Goal: Information Seeking & Learning: Learn about a topic

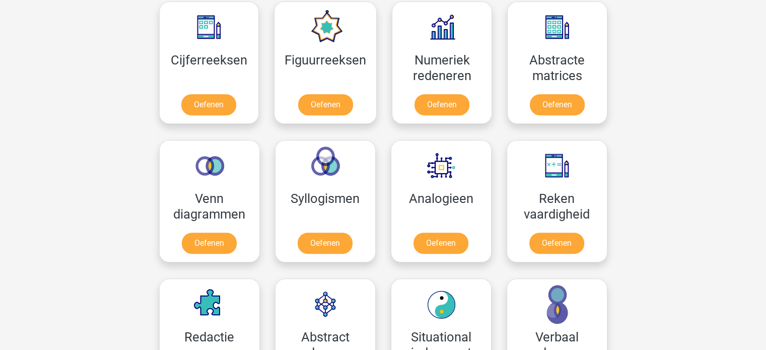
scroll to position [453, 0]
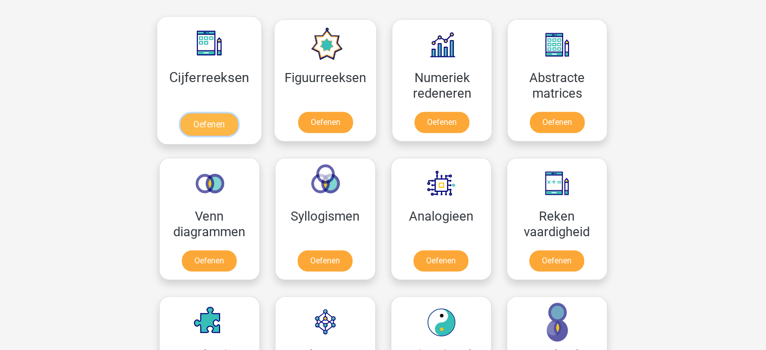
click at [201, 113] on link "Oefenen" at bounding box center [208, 124] width 57 height 22
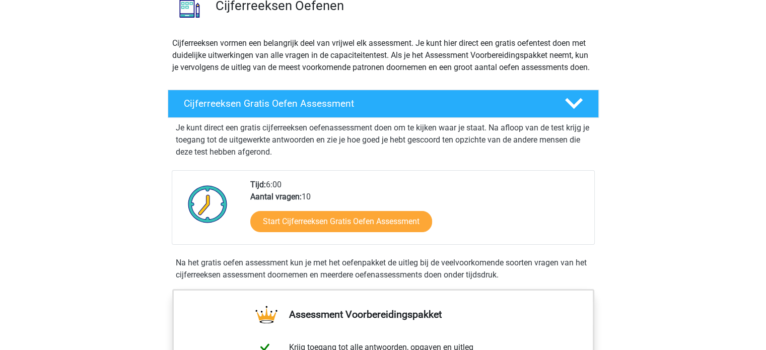
scroll to position [101, 0]
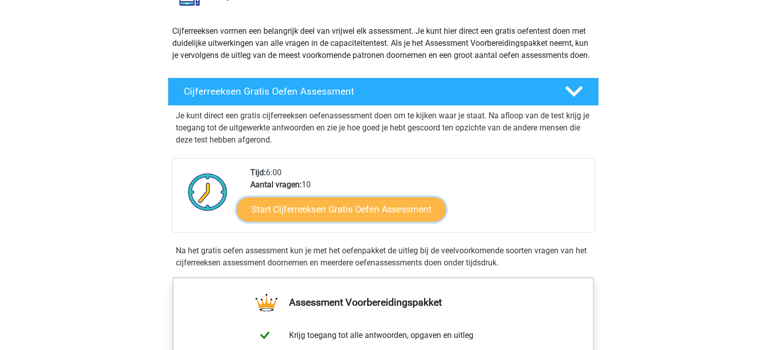
click at [324, 220] on link "Start Cijferreeksen Gratis Oefen Assessment" at bounding box center [341, 209] width 209 height 24
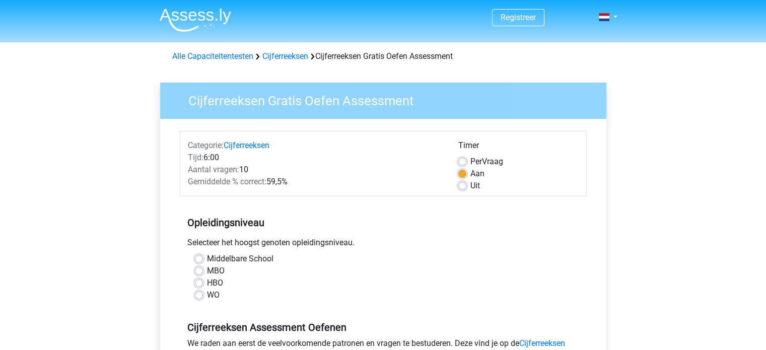
click at [207, 283] on label "HBO" at bounding box center [215, 283] width 16 height 12
click at [199, 283] on input "HBO" at bounding box center [199, 282] width 8 height 10
radio input "true"
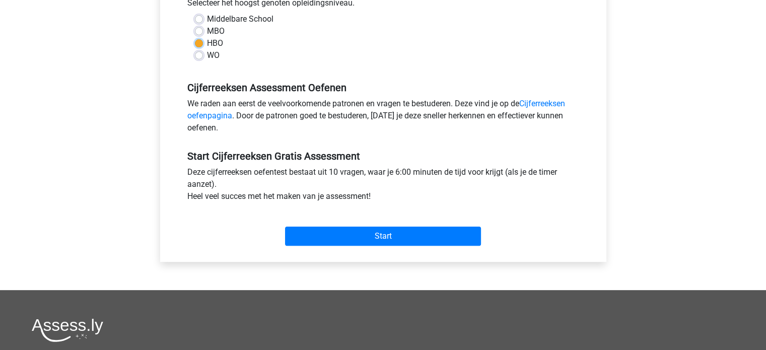
scroll to position [252, 0]
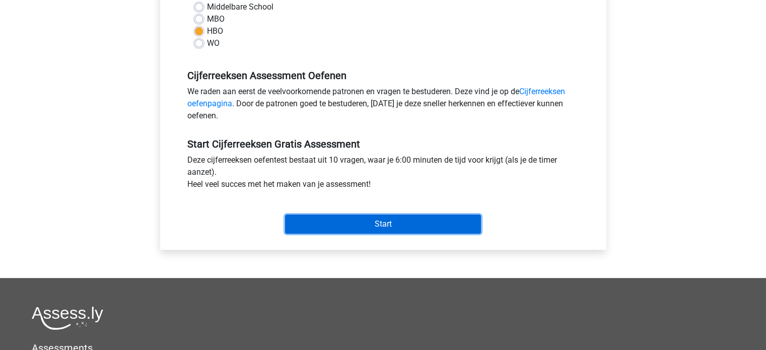
click at [409, 225] on input "Start" at bounding box center [383, 223] width 196 height 19
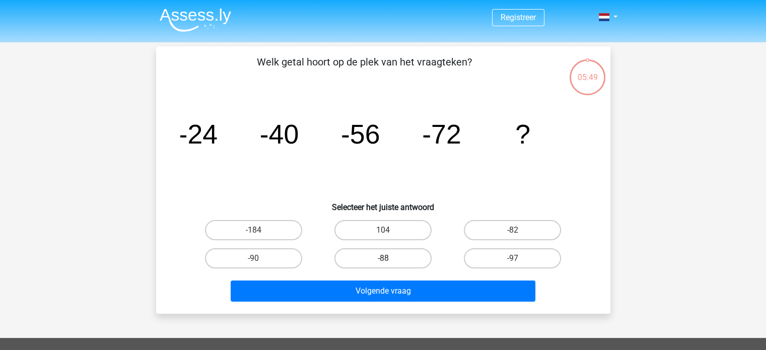
click at [380, 260] on label "-88" at bounding box center [382, 258] width 97 height 20
click at [383, 260] on input "-88" at bounding box center [386, 261] width 7 height 7
radio input "true"
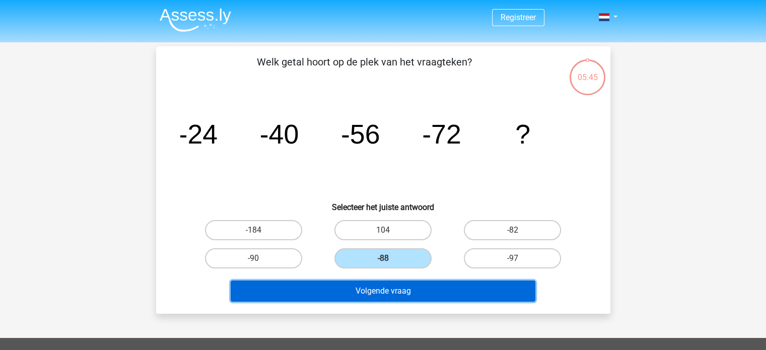
click at [402, 295] on button "Volgende vraag" at bounding box center [383, 290] width 305 height 21
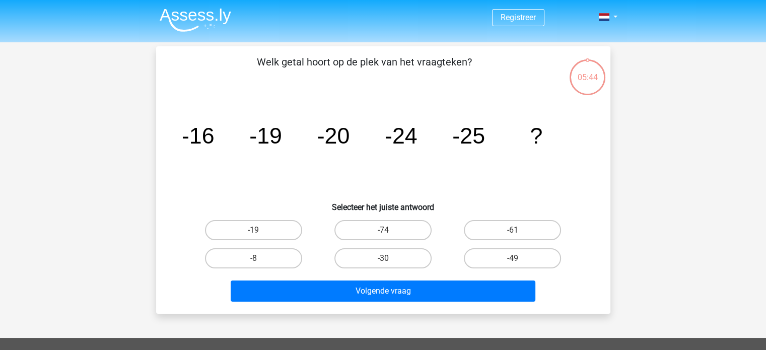
scroll to position [46, 0]
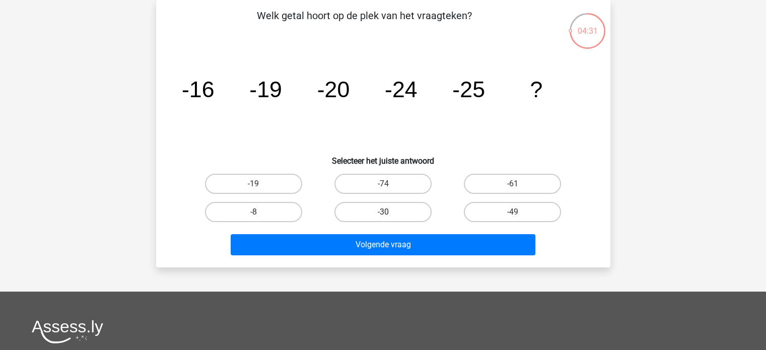
click at [395, 212] on label "-30" at bounding box center [382, 212] width 97 height 20
click at [389, 212] on input "-30" at bounding box center [386, 215] width 7 height 7
radio input "true"
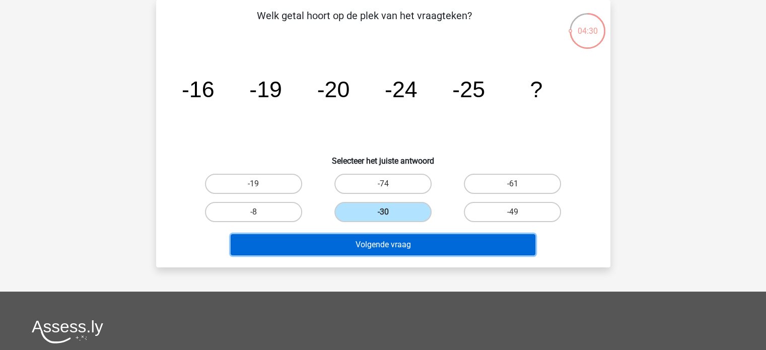
click at [387, 244] on button "Volgende vraag" at bounding box center [383, 244] width 305 height 21
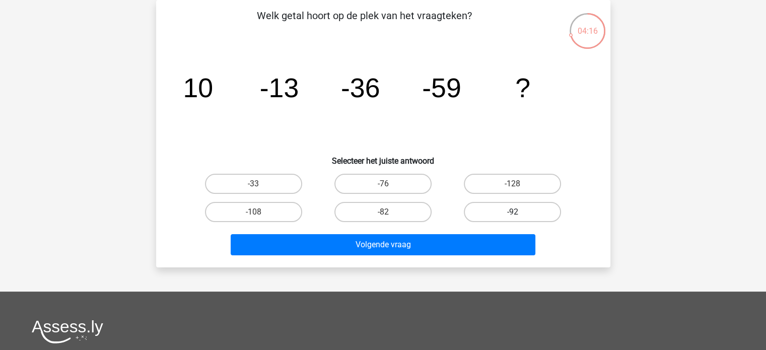
drag, startPoint x: 497, startPoint y: 211, endPoint x: 485, endPoint y: 219, distance: 14.4
click at [496, 211] on label "-92" at bounding box center [512, 212] width 97 height 20
click at [512, 212] on input "-92" at bounding box center [515, 215] width 7 height 7
radio input "true"
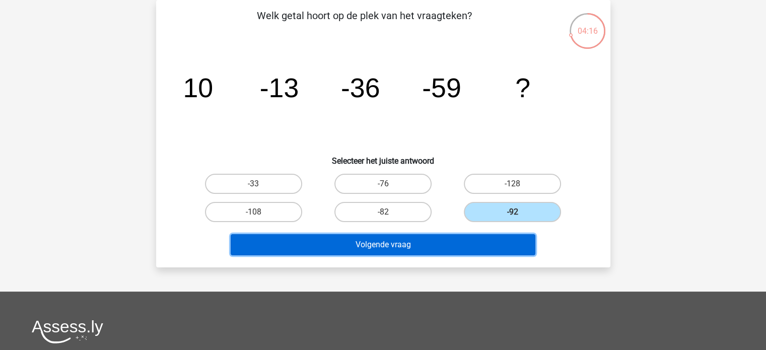
click at [437, 241] on button "Volgende vraag" at bounding box center [383, 244] width 305 height 21
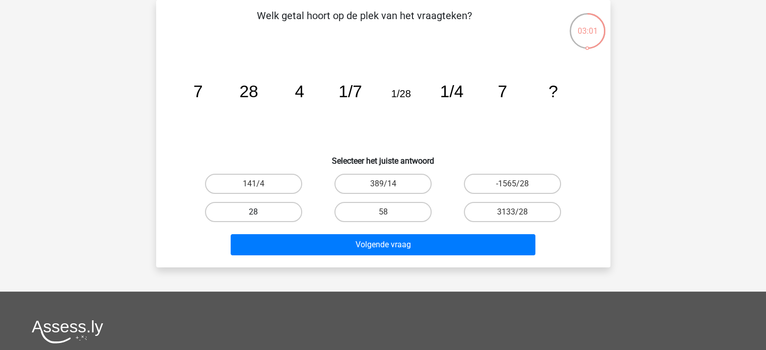
click at [225, 210] on label "28" at bounding box center [253, 212] width 97 height 20
click at [253, 212] on input "28" at bounding box center [256, 215] width 7 height 7
radio input "true"
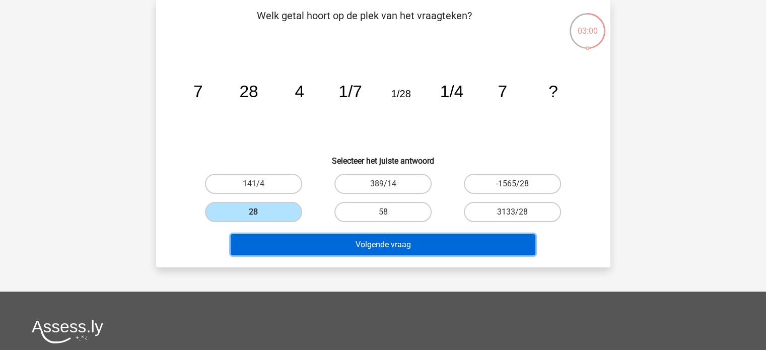
click at [292, 241] on button "Volgende vraag" at bounding box center [383, 244] width 305 height 21
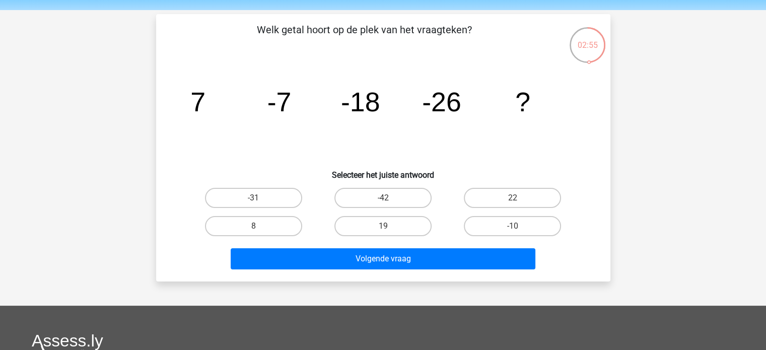
scroll to position [50, 0]
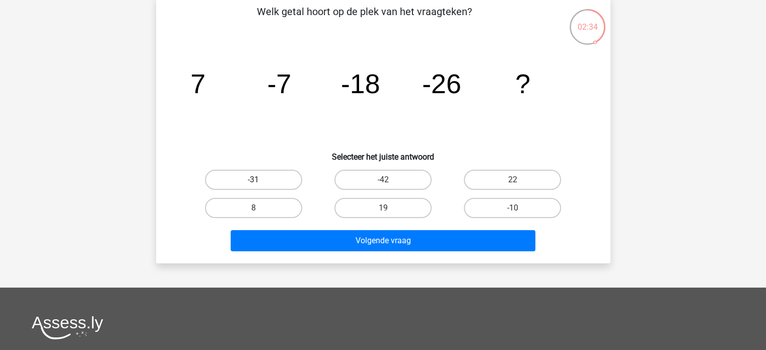
click at [242, 185] on label "-31" at bounding box center [253, 180] width 97 height 20
click at [253, 185] on input "-31" at bounding box center [256, 183] width 7 height 7
radio input "true"
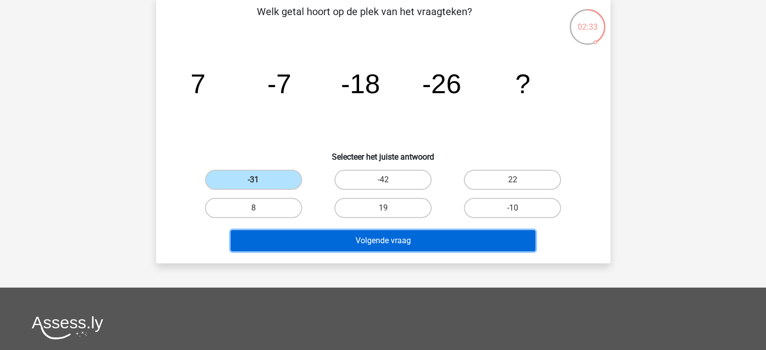
click at [336, 237] on button "Volgende vraag" at bounding box center [383, 240] width 305 height 21
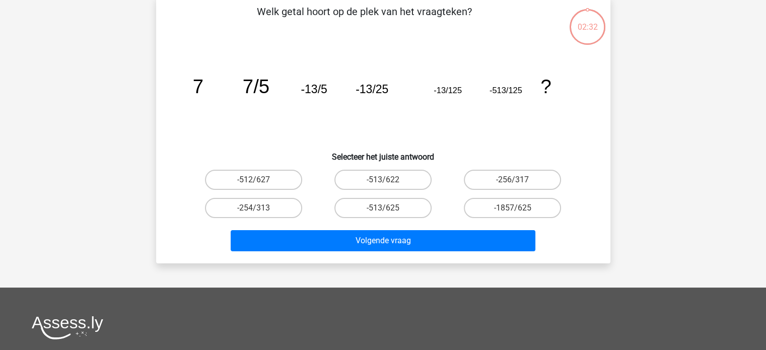
scroll to position [46, 0]
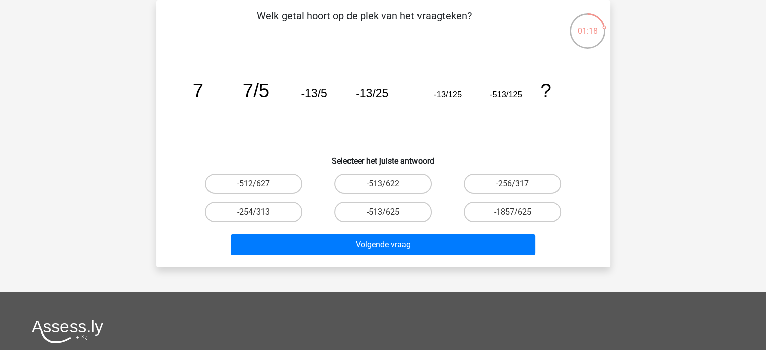
click at [384, 212] on input "-513/625" at bounding box center [386, 215] width 7 height 7
radio input "true"
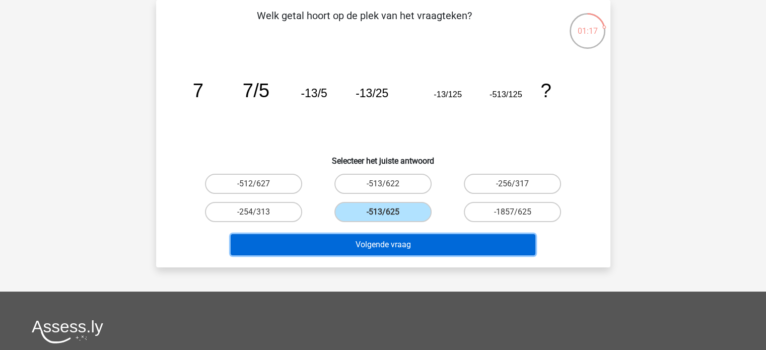
click at [383, 246] on button "Volgende vraag" at bounding box center [383, 244] width 305 height 21
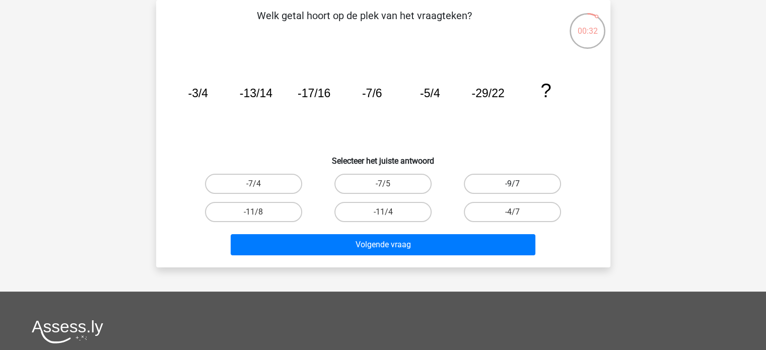
click at [528, 183] on label "-9/7" at bounding box center [512, 184] width 97 height 20
click at [519, 184] on input "-9/7" at bounding box center [515, 187] width 7 height 7
radio input "true"
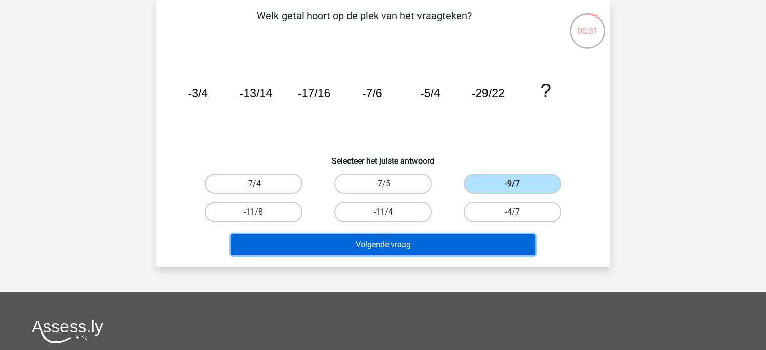
click at [447, 234] on button "Volgende vraag" at bounding box center [383, 244] width 305 height 21
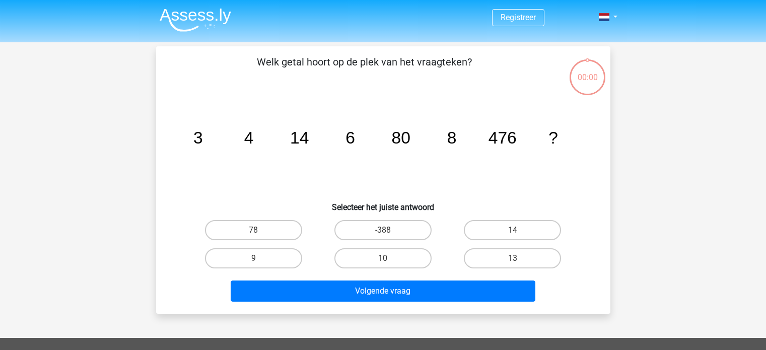
scroll to position [46, 0]
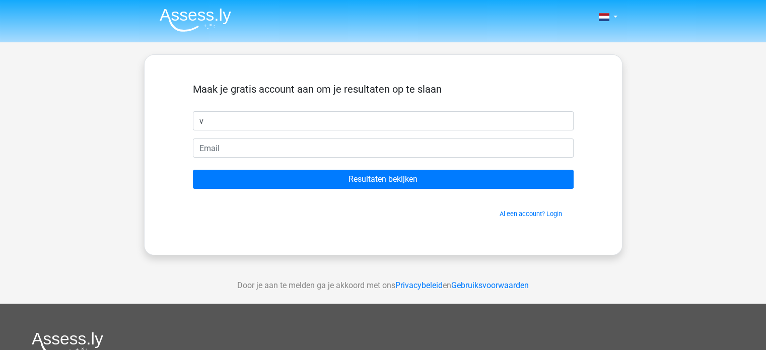
type input "v"
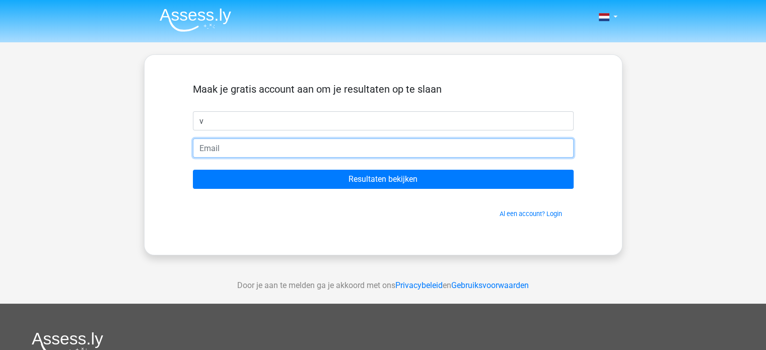
click at [265, 146] on input "email" at bounding box center [383, 147] width 381 height 19
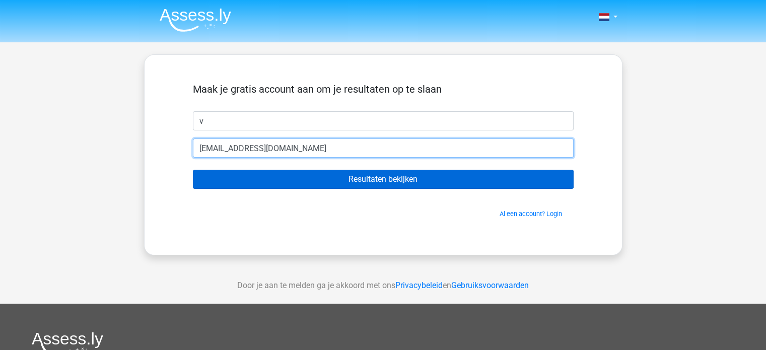
type input "vjcjansen@hotmail.com"
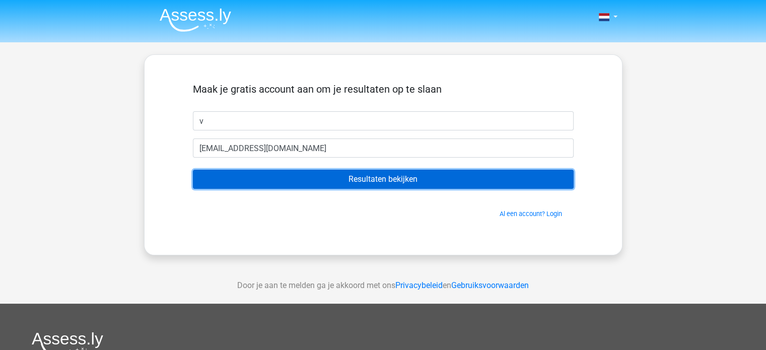
click at [313, 179] on input "Resultaten bekijken" at bounding box center [383, 179] width 381 height 19
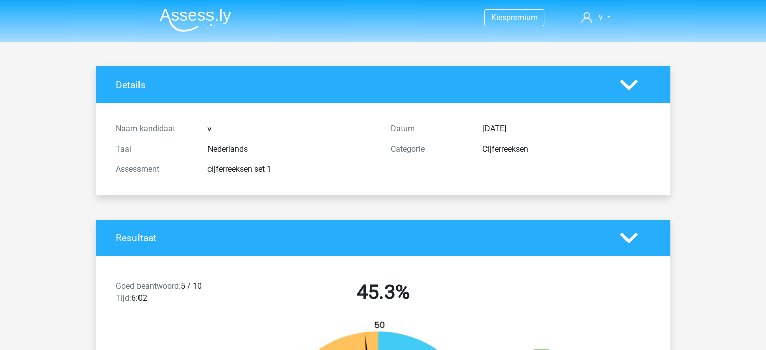
click at [629, 232] on icon at bounding box center [629, 238] width 18 height 18
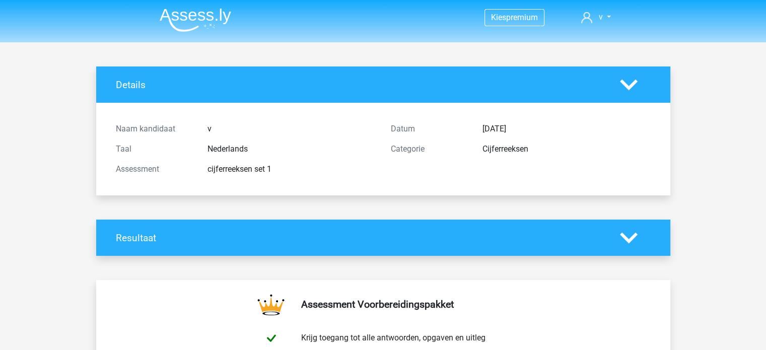
click at [631, 237] on polygon at bounding box center [629, 237] width 18 height 11
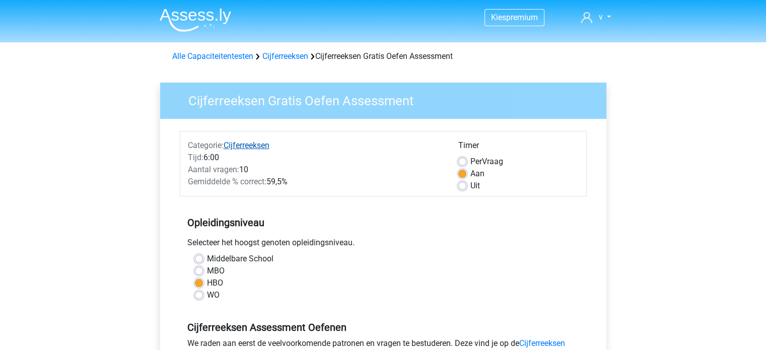
click at [253, 144] on link "Cijferreeksen" at bounding box center [247, 145] width 46 height 10
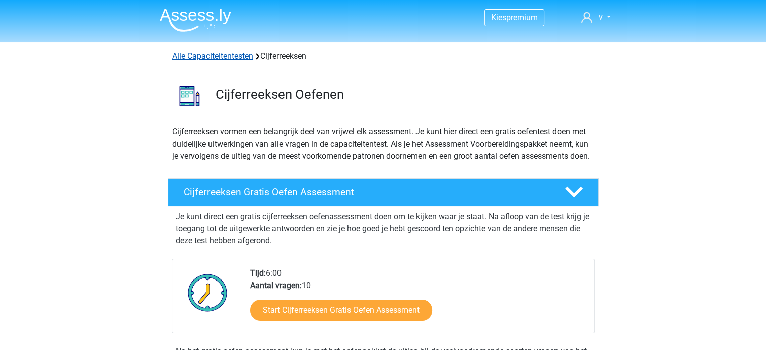
click at [207, 58] on link "Alle Capaciteitentesten" at bounding box center [212, 56] width 81 height 10
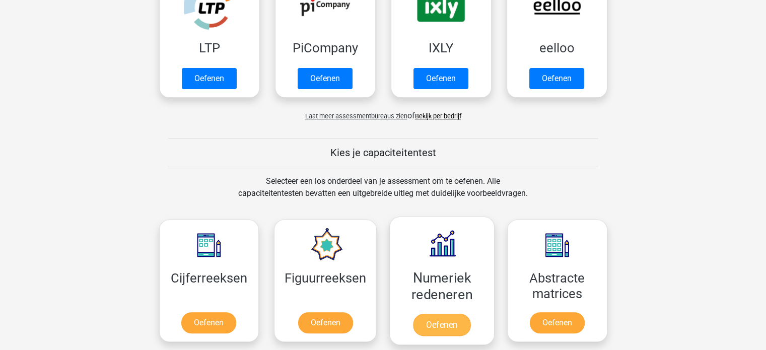
scroll to position [326, 0]
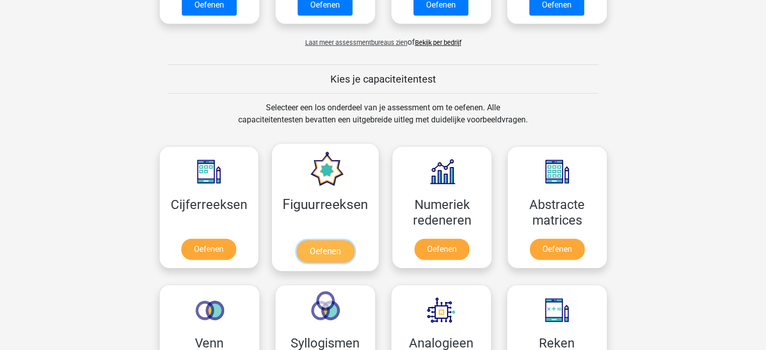
click at [328, 254] on link "Oefenen" at bounding box center [324, 251] width 57 height 22
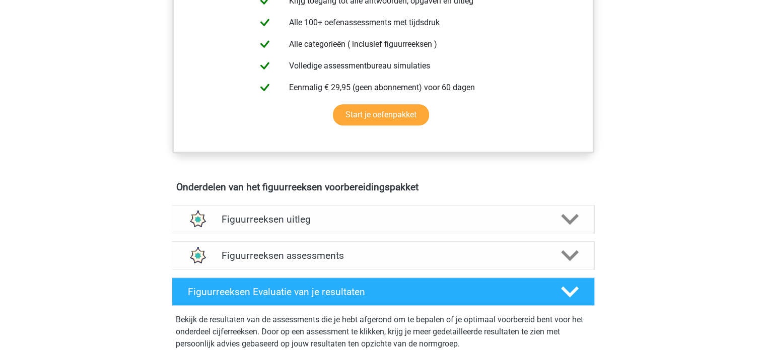
scroll to position [453, 0]
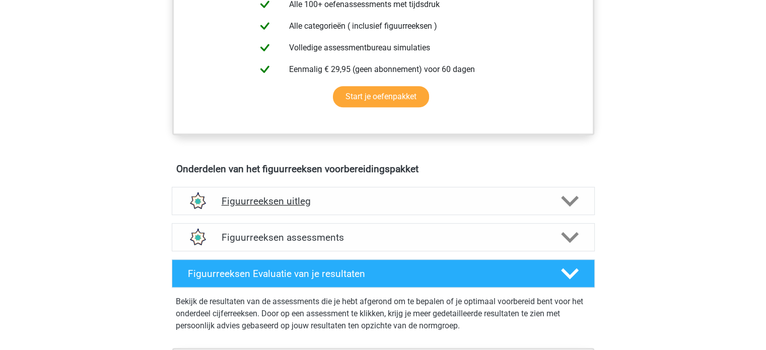
click at [570, 200] on icon at bounding box center [570, 201] width 18 height 18
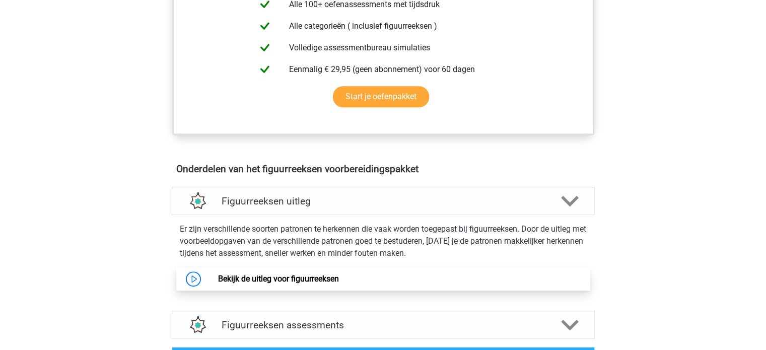
click at [271, 281] on link "Bekijk de uitleg voor figuurreeksen" at bounding box center [278, 279] width 121 height 10
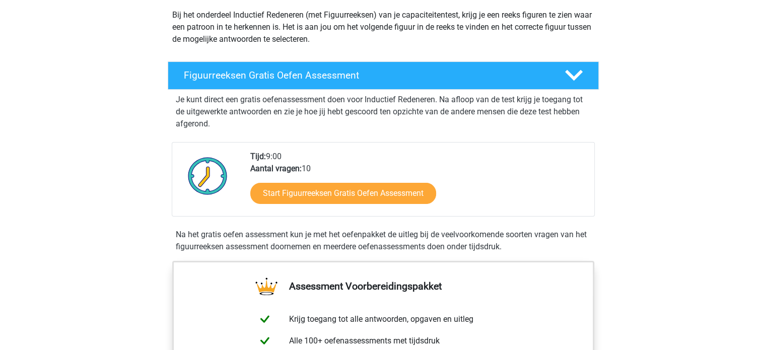
scroll to position [101, 0]
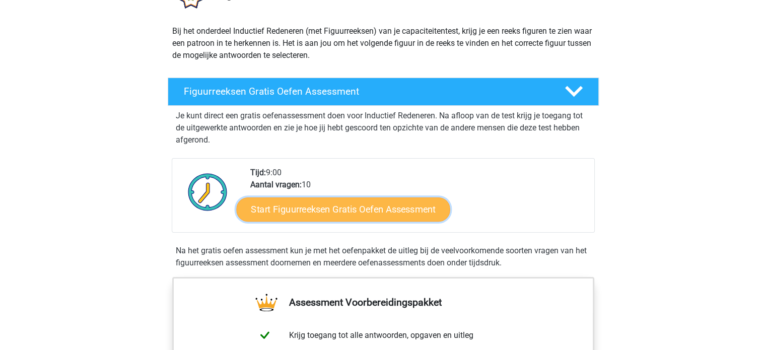
click at [358, 213] on link "Start Figuurreeksen Gratis Oefen Assessment" at bounding box center [342, 209] width 213 height 24
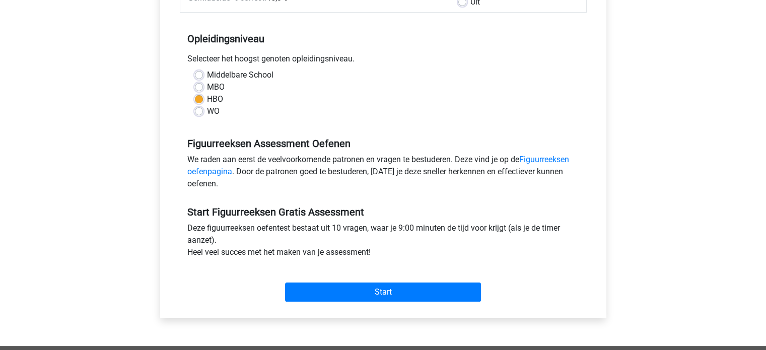
scroll to position [201, 0]
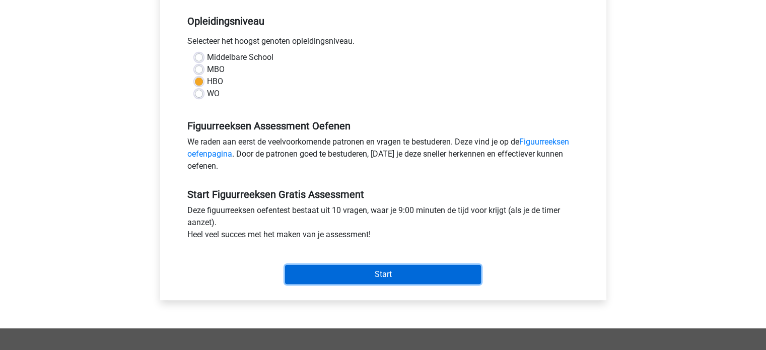
click at [392, 273] on input "Start" at bounding box center [383, 274] width 196 height 19
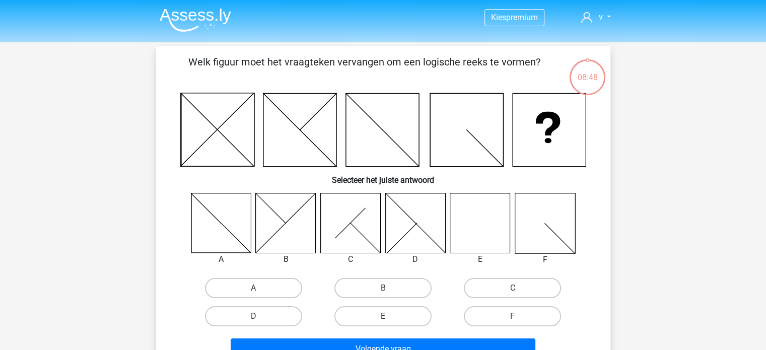
click at [477, 223] on icon at bounding box center [480, 223] width 60 height 60
click at [385, 317] on input "E" at bounding box center [386, 319] width 7 height 7
radio input "true"
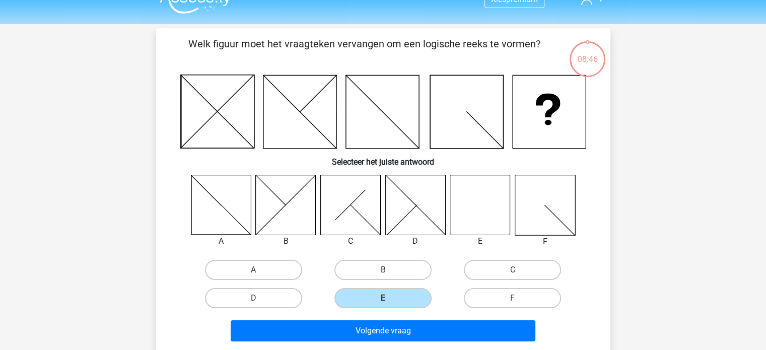
scroll to position [50, 0]
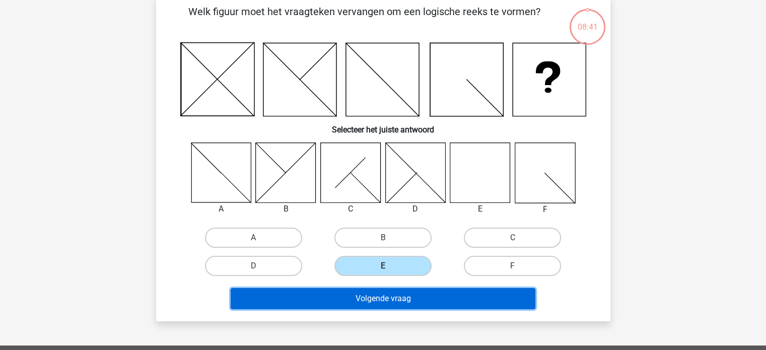
click at [381, 299] on button "Volgende vraag" at bounding box center [383, 298] width 305 height 21
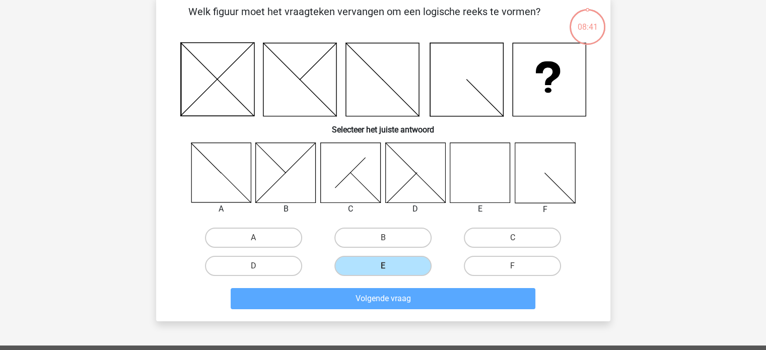
scroll to position [46, 0]
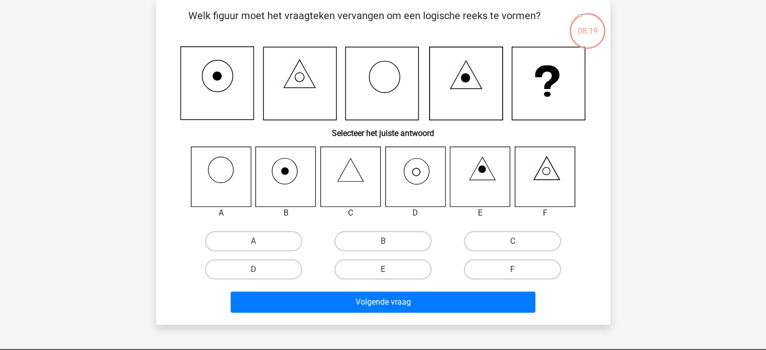
click at [416, 171] on icon at bounding box center [415, 176] width 60 height 60
click at [273, 266] on label "D" at bounding box center [253, 269] width 97 height 20
click at [260, 269] on input "D" at bounding box center [256, 272] width 7 height 7
radio input "true"
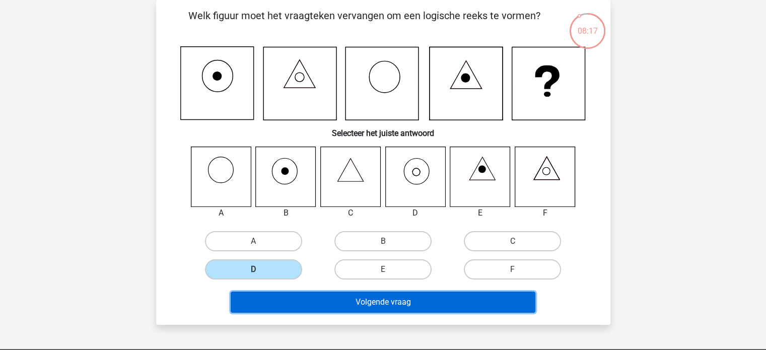
click at [312, 304] on button "Volgende vraag" at bounding box center [383, 301] width 305 height 21
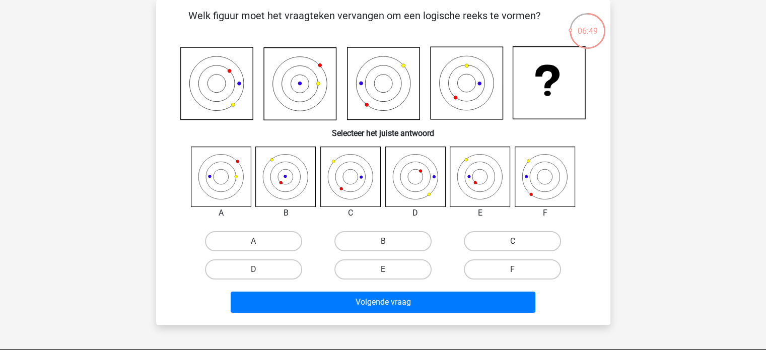
click at [387, 268] on label "E" at bounding box center [382, 269] width 97 height 20
click at [387, 269] on input "E" at bounding box center [386, 272] width 7 height 7
radio input "true"
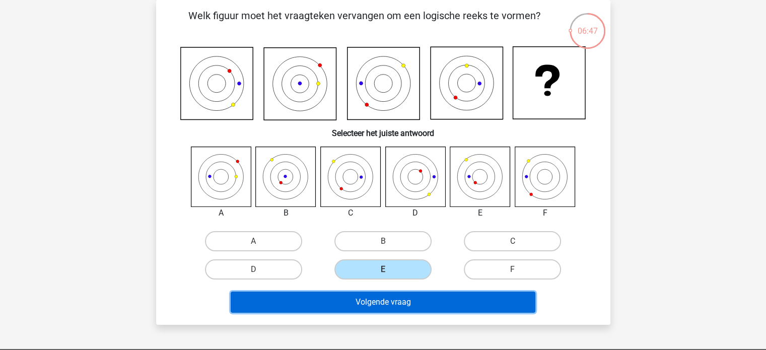
click at [378, 302] on button "Volgende vraag" at bounding box center [383, 301] width 305 height 21
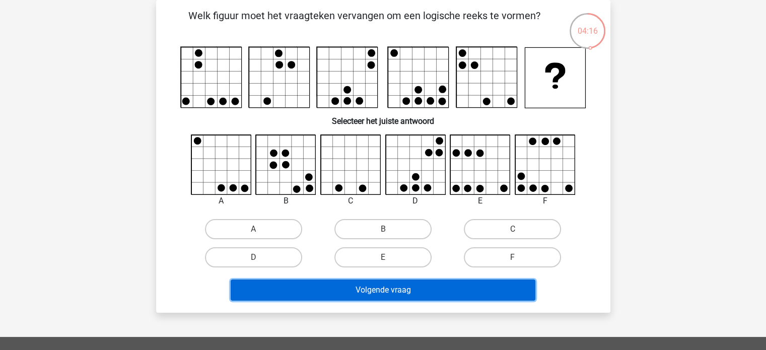
click at [397, 288] on button "Volgende vraag" at bounding box center [383, 289] width 305 height 21
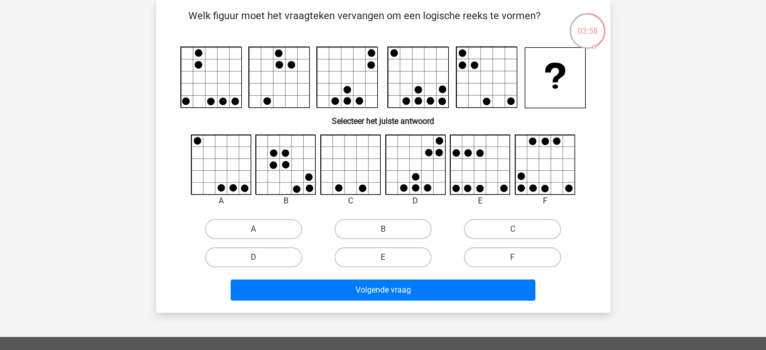
click at [534, 168] on icon at bounding box center [545, 165] width 60 height 60
click at [509, 254] on label "F" at bounding box center [512, 257] width 97 height 20
click at [512, 257] on input "F" at bounding box center [515, 260] width 7 height 7
radio input "true"
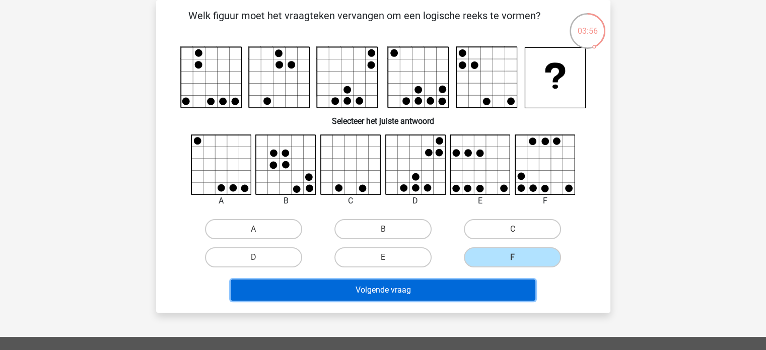
click at [473, 285] on button "Volgende vraag" at bounding box center [383, 289] width 305 height 21
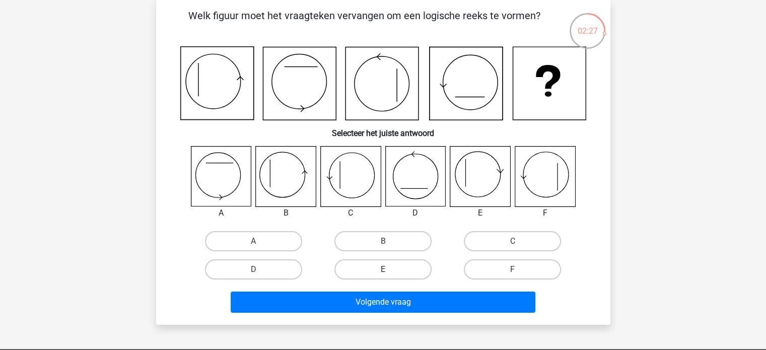
click at [379, 269] on label "E" at bounding box center [382, 269] width 97 height 20
click at [383, 269] on input "E" at bounding box center [386, 272] width 7 height 7
radio input "true"
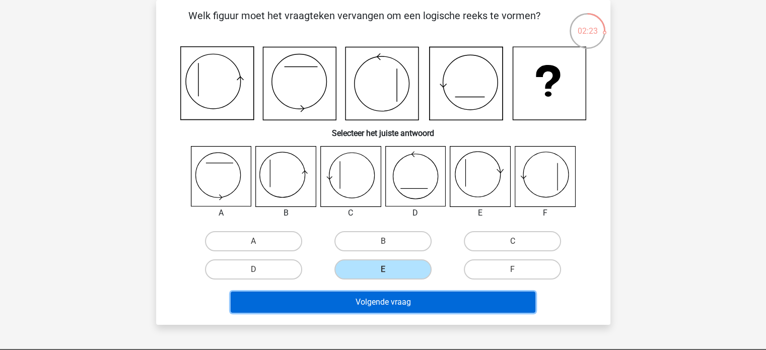
click at [364, 304] on button "Volgende vraag" at bounding box center [383, 301] width 305 height 21
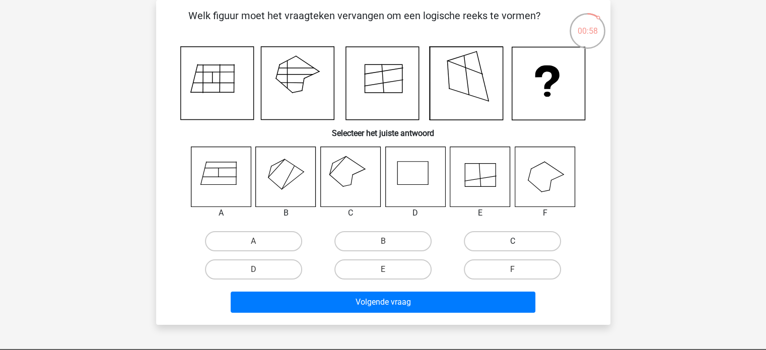
drag, startPoint x: 501, startPoint y: 239, endPoint x: 496, endPoint y: 250, distance: 12.8
click at [501, 239] on label "C" at bounding box center [512, 241] width 97 height 20
click at [512, 241] on input "C" at bounding box center [515, 244] width 7 height 7
radio input "true"
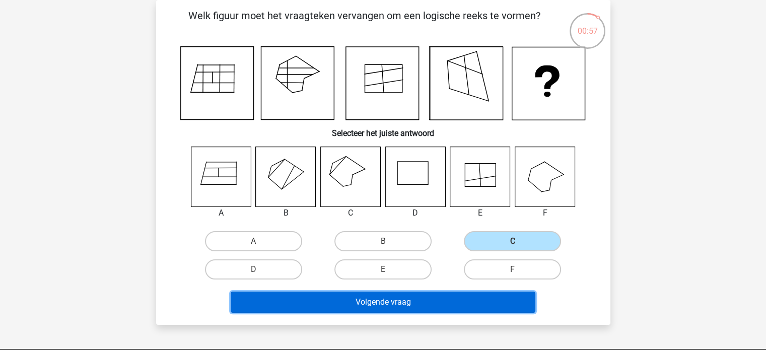
click at [407, 302] on button "Volgende vraag" at bounding box center [383, 301] width 305 height 21
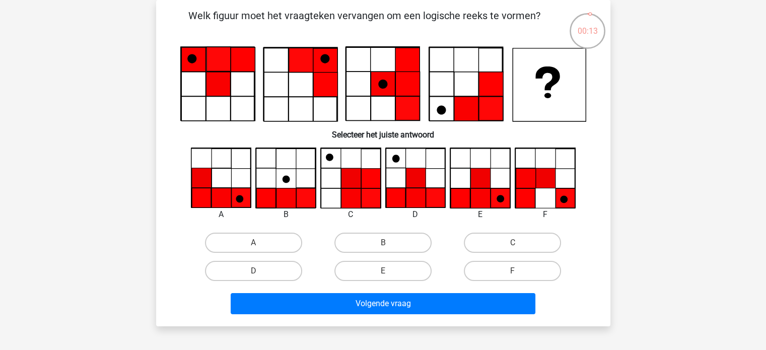
click at [501, 196] on icon at bounding box center [500, 199] width 8 height 8
click at [390, 271] on label "E" at bounding box center [382, 271] width 97 height 20
click at [389, 271] on input "E" at bounding box center [386, 274] width 7 height 7
radio input "true"
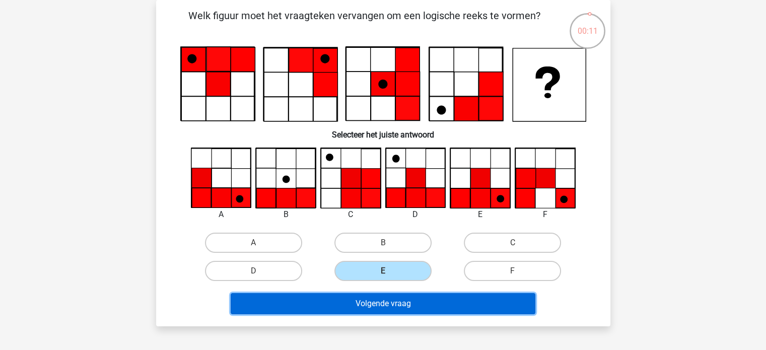
click at [391, 306] on button "Volgende vraag" at bounding box center [383, 303] width 305 height 21
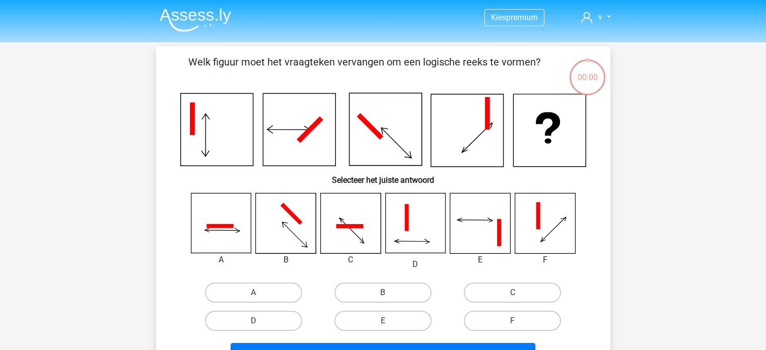
scroll to position [46, 0]
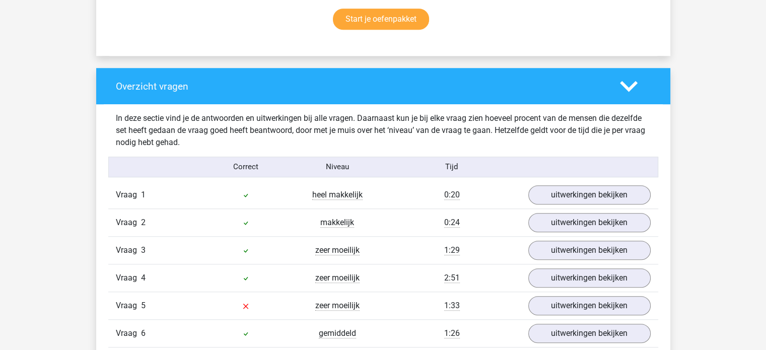
scroll to position [705, 0]
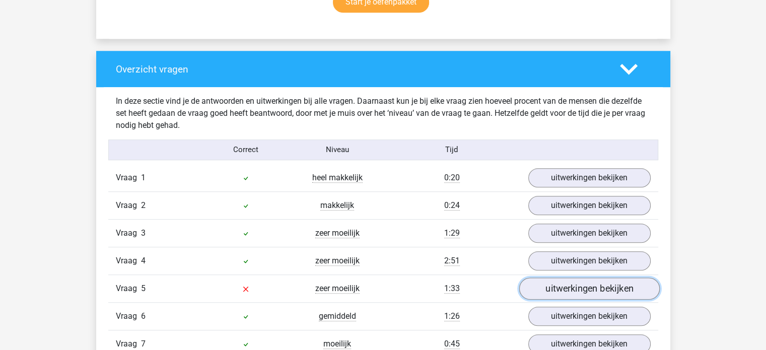
click at [558, 287] on link "uitwerkingen bekijken" at bounding box center [588, 288] width 140 height 22
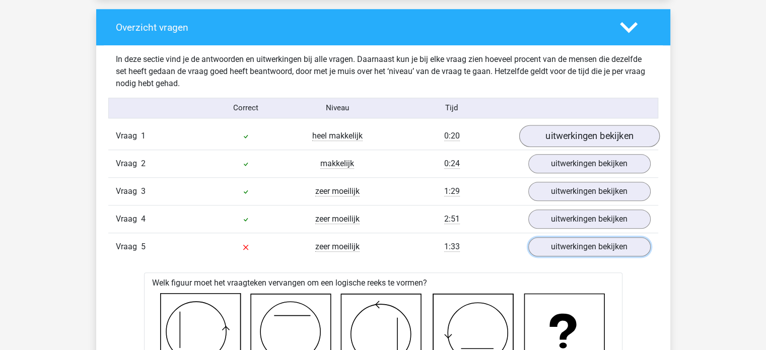
scroll to position [503, 0]
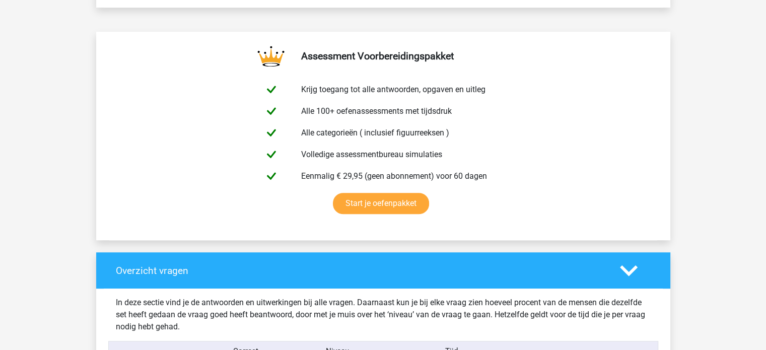
click at [627, 263] on icon at bounding box center [629, 271] width 18 height 18
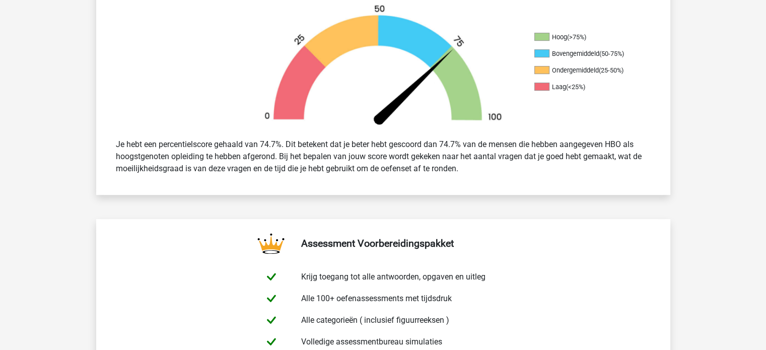
scroll to position [302, 0]
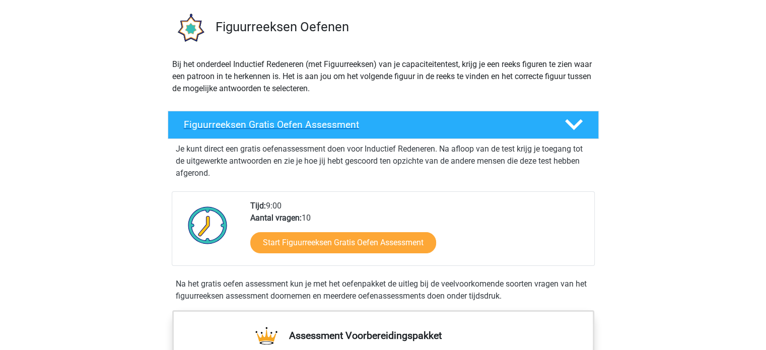
scroll to position [50, 0]
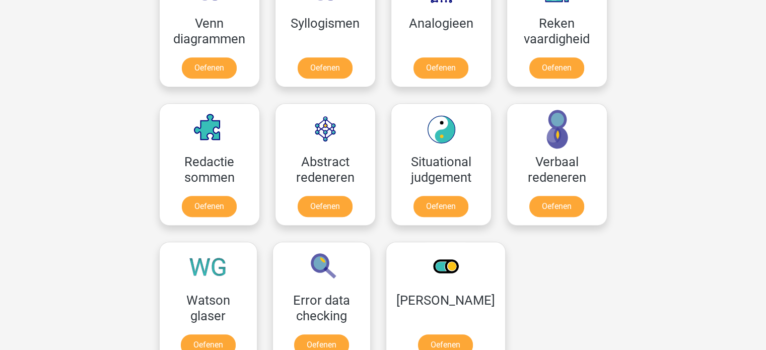
scroll to position [628, 0]
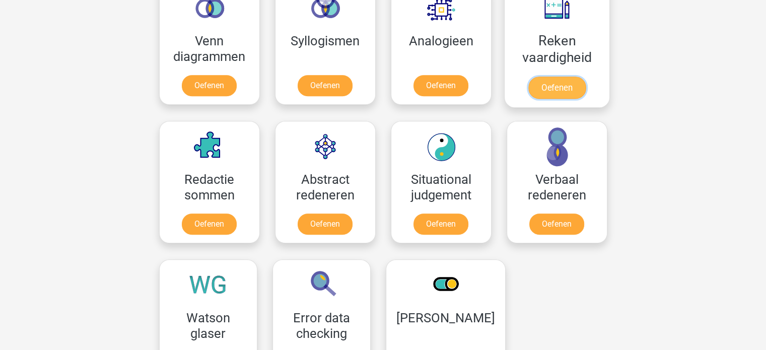
click at [560, 77] on link "Oefenen" at bounding box center [556, 88] width 57 height 22
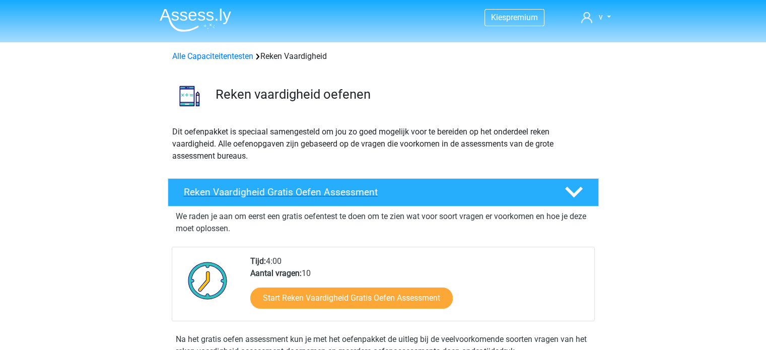
click at [311, 190] on h4 "Reken Vaardigheid Gratis Oefen Assessment" at bounding box center [366, 192] width 364 height 12
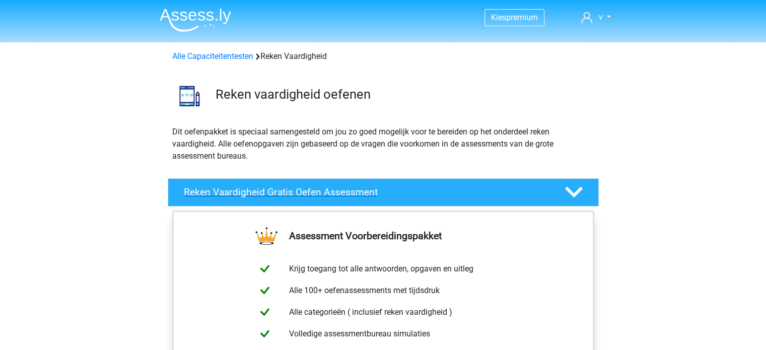
click at [311, 190] on h4 "Reken Vaardigheid Gratis Oefen Assessment" at bounding box center [366, 192] width 364 height 12
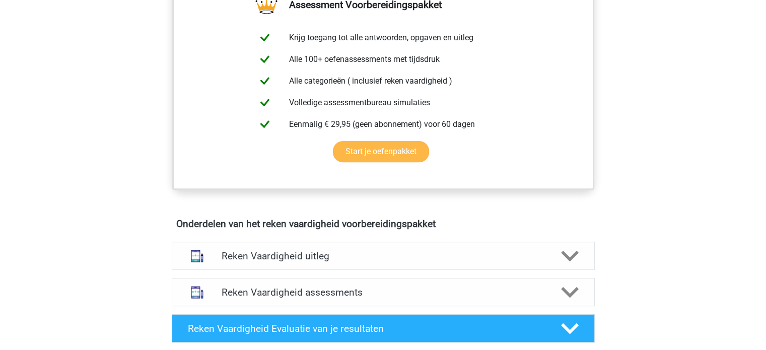
scroll to position [403, 0]
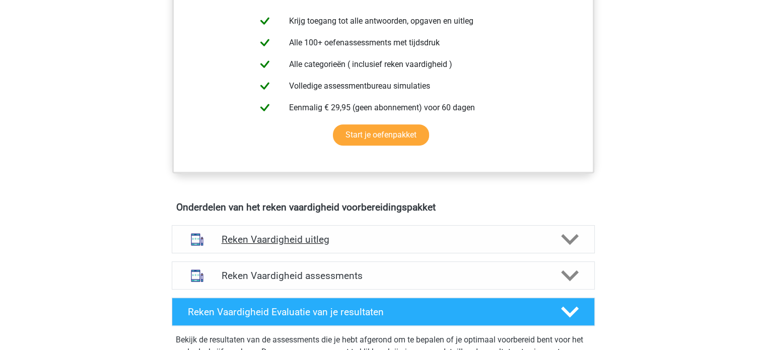
click at [571, 241] on polygon at bounding box center [570, 239] width 18 height 11
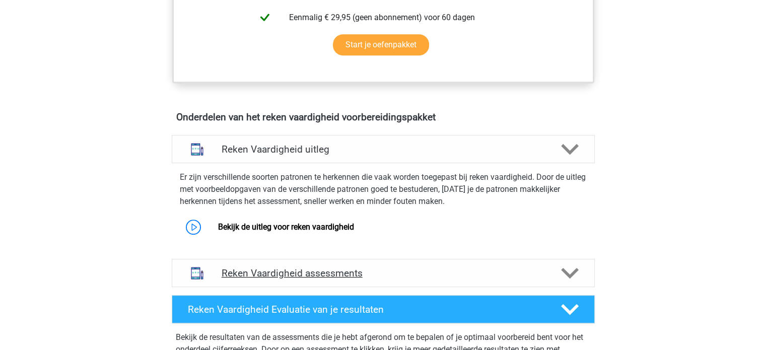
scroll to position [503, 0]
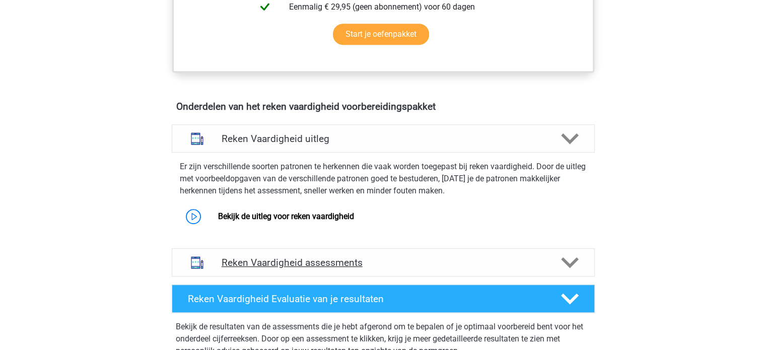
click at [571, 260] on icon at bounding box center [570, 263] width 18 height 18
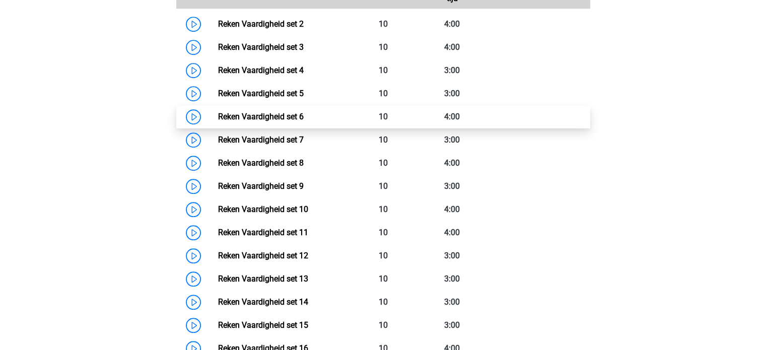
scroll to position [705, 0]
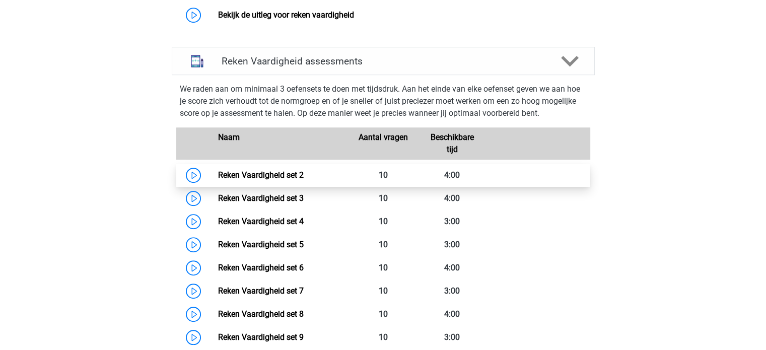
click at [218, 175] on link "Reken Vaardigheid set 2" at bounding box center [261, 175] width 86 height 10
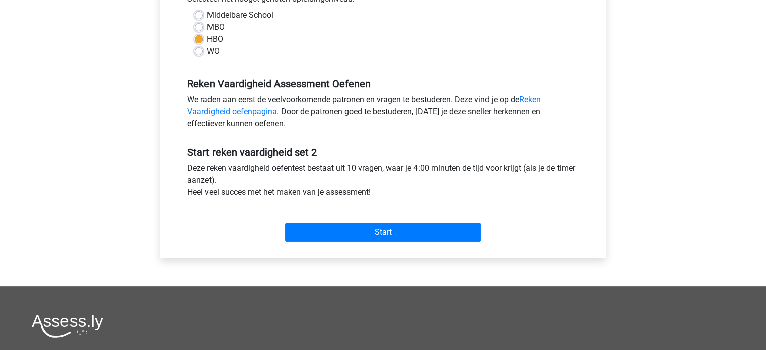
scroll to position [252, 0]
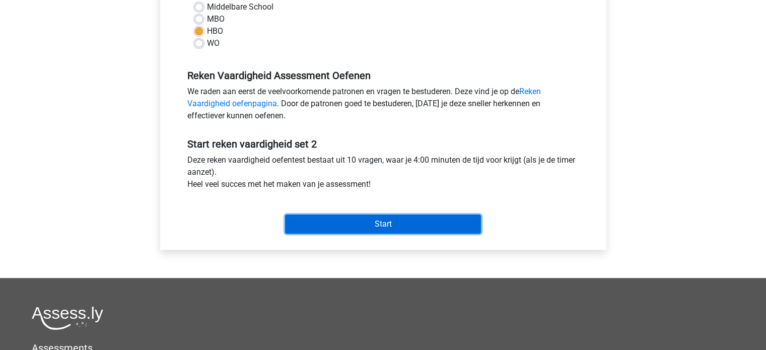
click at [344, 223] on input "Start" at bounding box center [383, 223] width 196 height 19
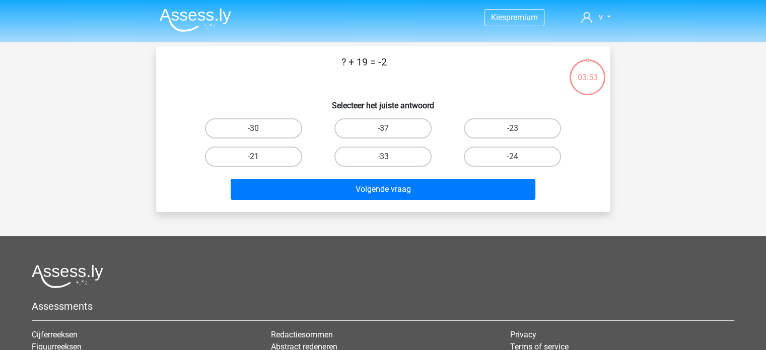
click at [256, 155] on label "-21" at bounding box center [253, 156] width 97 height 20
click at [256, 157] on input "-21" at bounding box center [256, 160] width 7 height 7
radio input "true"
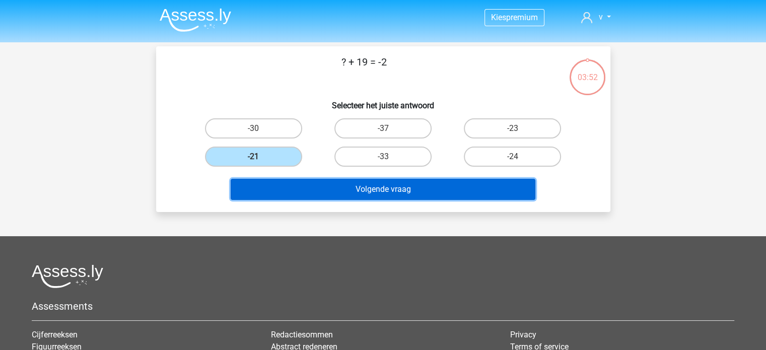
click at [320, 188] on button "Volgende vraag" at bounding box center [383, 189] width 305 height 21
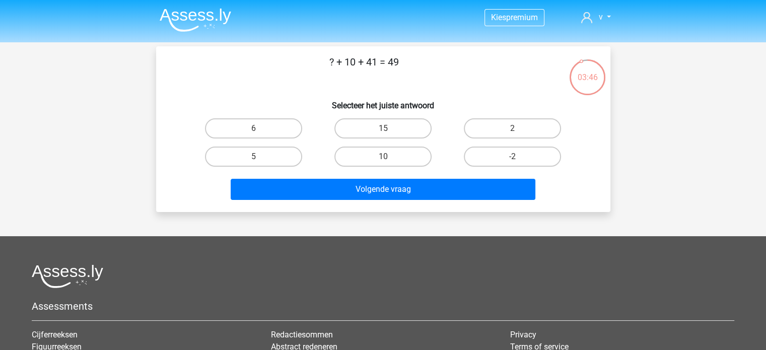
click at [514, 157] on input "-2" at bounding box center [515, 160] width 7 height 7
radio input "true"
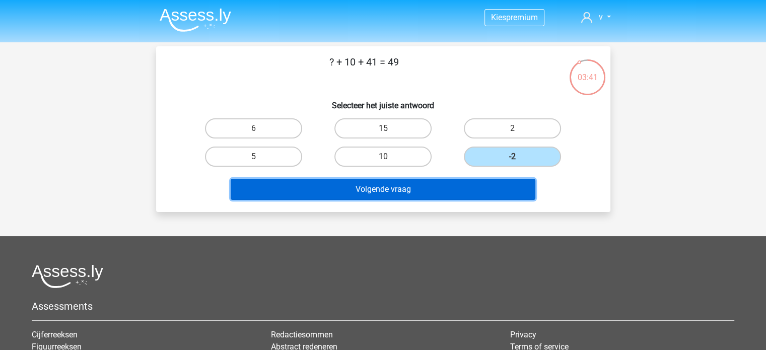
click at [382, 187] on button "Volgende vraag" at bounding box center [383, 189] width 305 height 21
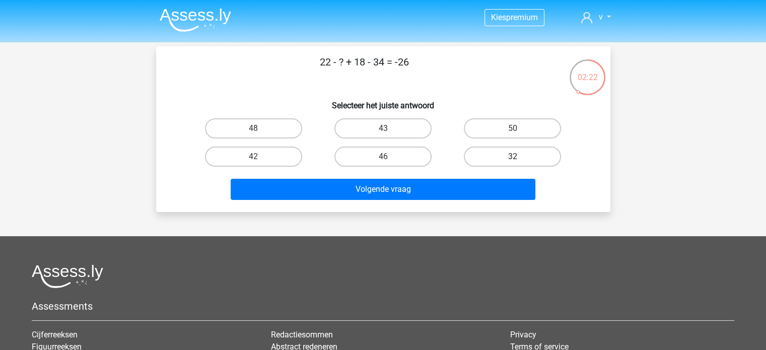
click at [511, 155] on label "32" at bounding box center [512, 156] width 97 height 20
click at [512, 157] on input "32" at bounding box center [515, 160] width 7 height 7
radio input "true"
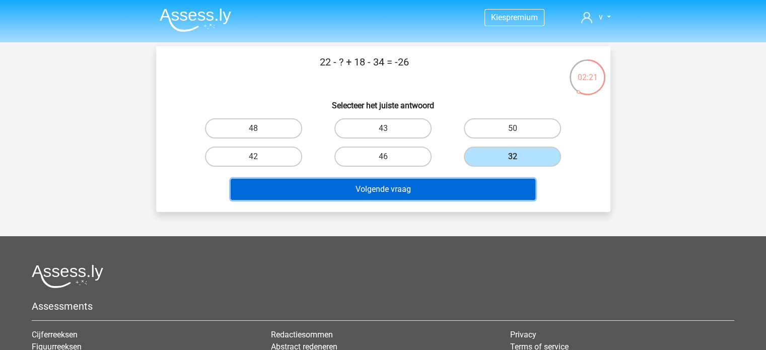
click at [371, 193] on button "Volgende vraag" at bounding box center [383, 189] width 305 height 21
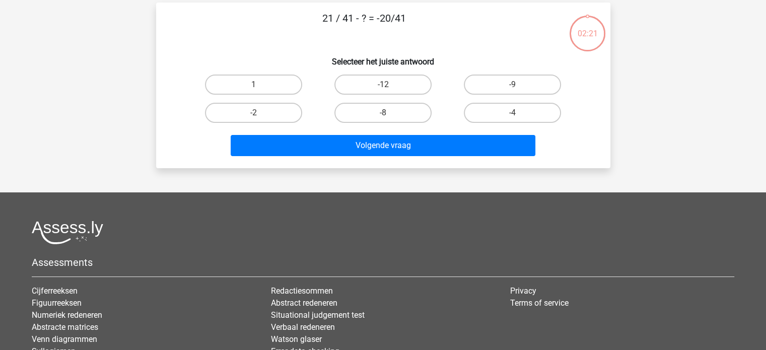
scroll to position [46, 0]
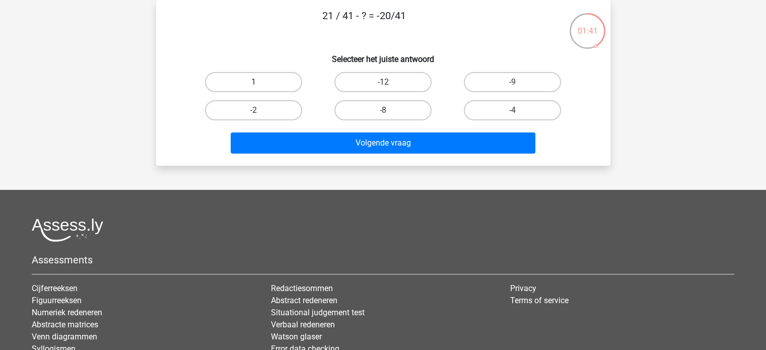
click at [246, 88] on label "1" at bounding box center [253, 82] width 97 height 20
click at [253, 88] on input "1" at bounding box center [256, 85] width 7 height 7
radio input "true"
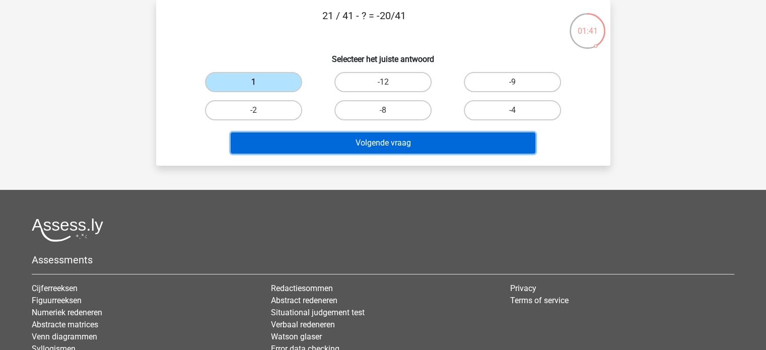
click at [329, 132] on button "Volgende vraag" at bounding box center [383, 142] width 305 height 21
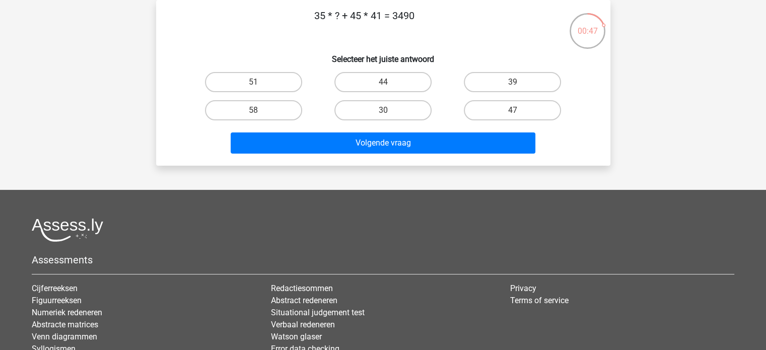
click at [385, 114] on input "30" at bounding box center [386, 113] width 7 height 7
radio input "true"
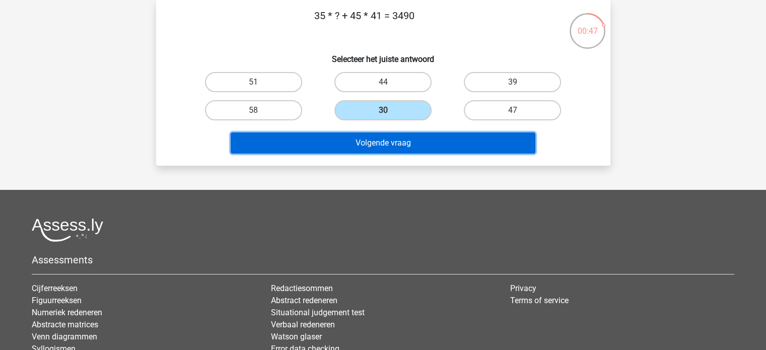
click at [383, 139] on button "Volgende vraag" at bounding box center [383, 142] width 305 height 21
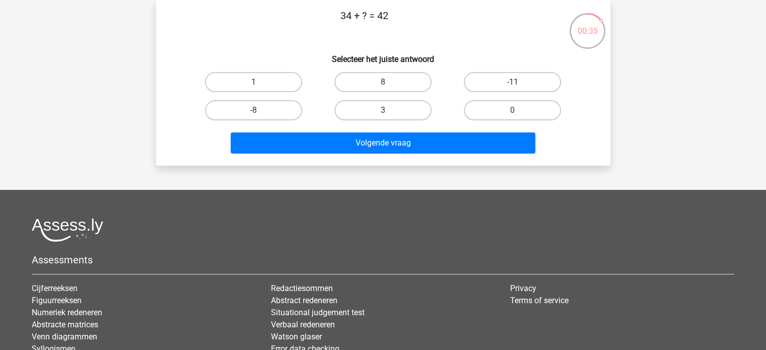
click at [385, 82] on input "8" at bounding box center [386, 85] width 7 height 7
radio input "true"
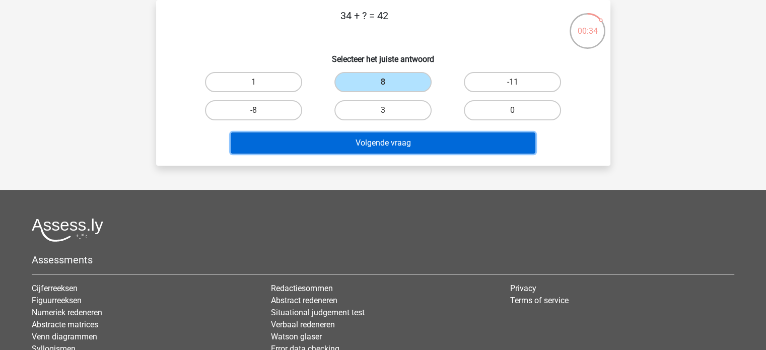
click at [384, 132] on button "Volgende vraag" at bounding box center [383, 142] width 305 height 21
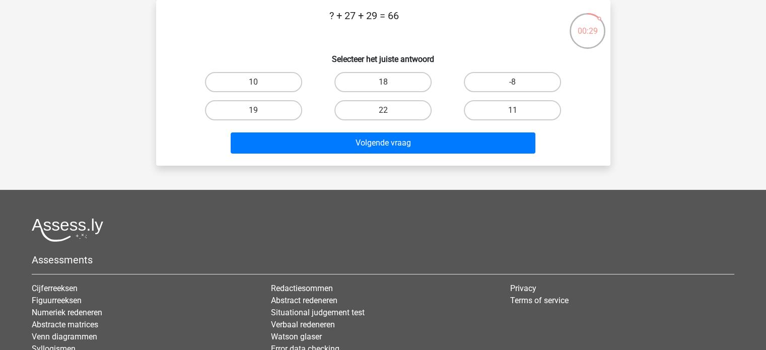
click at [258, 88] on input "10" at bounding box center [256, 85] width 7 height 7
radio input "true"
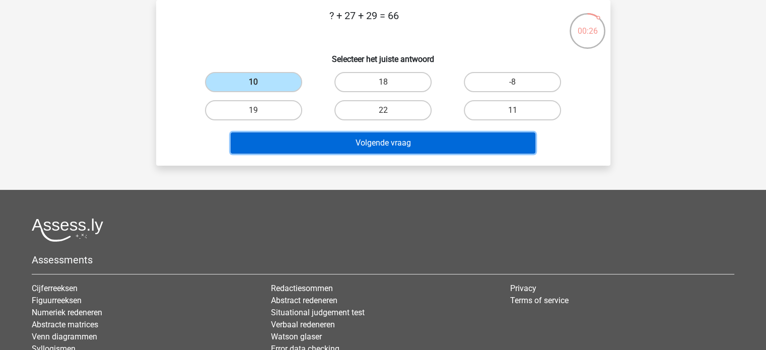
click at [344, 144] on button "Volgende vraag" at bounding box center [383, 142] width 305 height 21
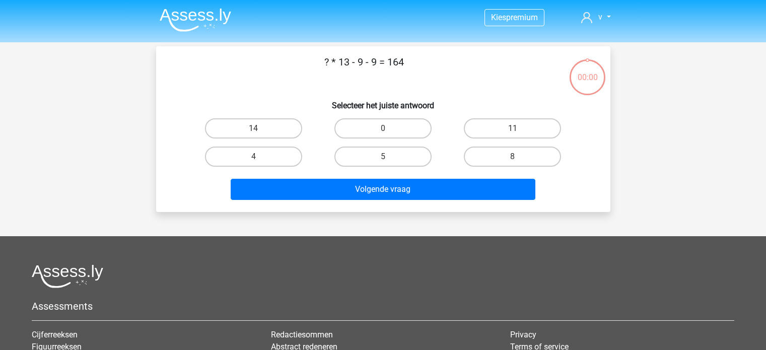
scroll to position [46, 0]
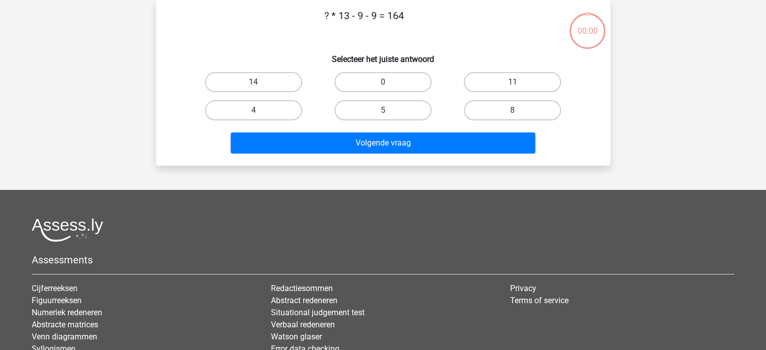
click at [257, 86] on input "14" at bounding box center [256, 85] width 7 height 7
radio input "true"
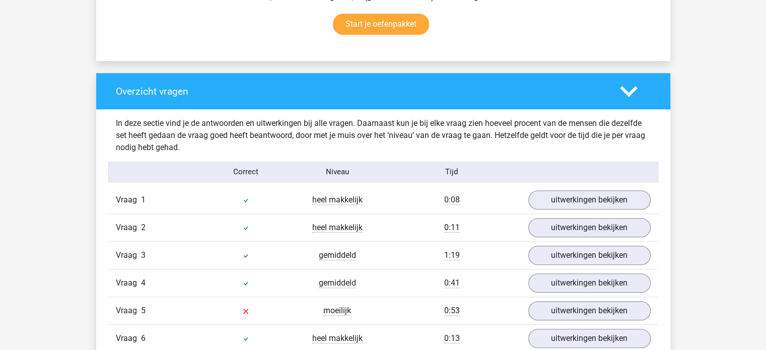
scroll to position [705, 0]
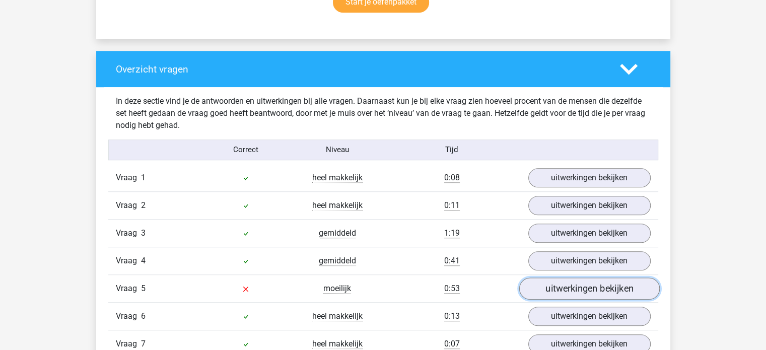
click at [581, 288] on link "uitwerkingen bekijken" at bounding box center [588, 288] width 140 height 22
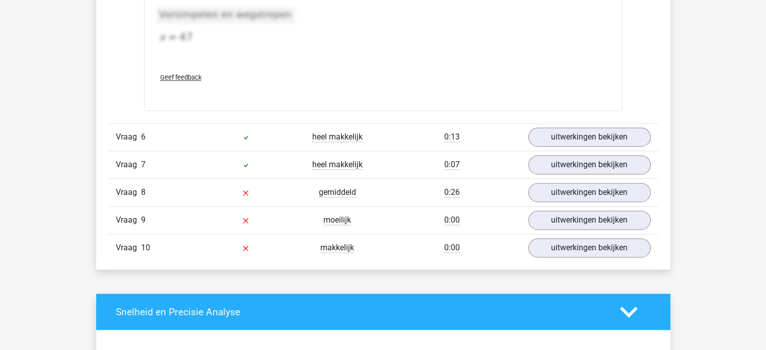
scroll to position [1409, 0]
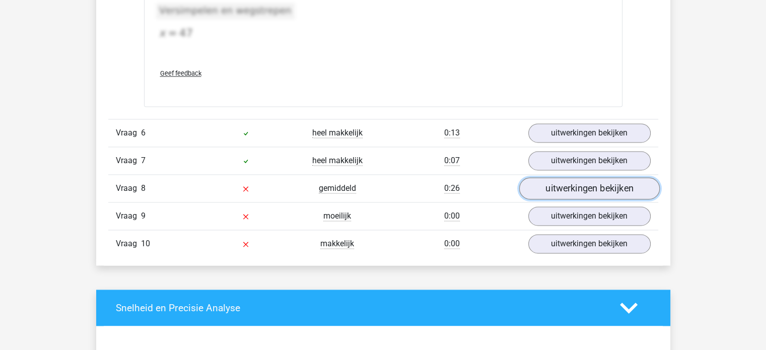
click at [604, 184] on link "uitwerkingen bekijken" at bounding box center [588, 188] width 140 height 22
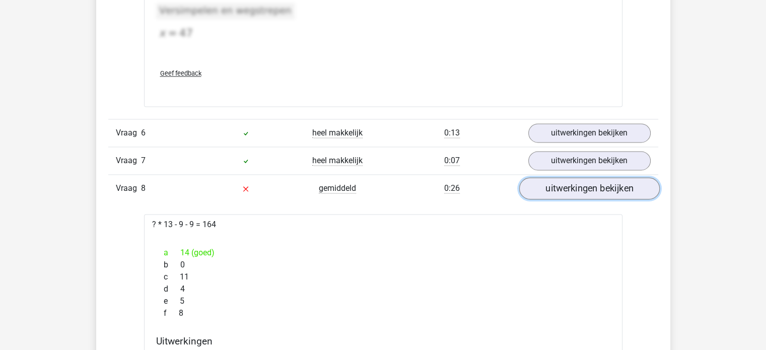
click at [568, 188] on link "uitwerkingen bekijken" at bounding box center [588, 188] width 140 height 22
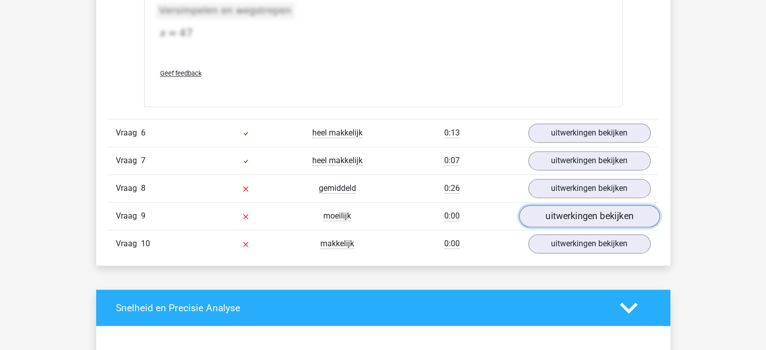
click at [591, 219] on link "uitwerkingen bekijken" at bounding box center [588, 216] width 140 height 22
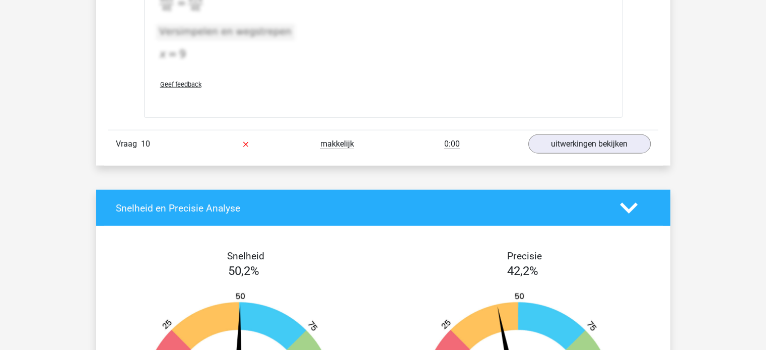
scroll to position [2416, 0]
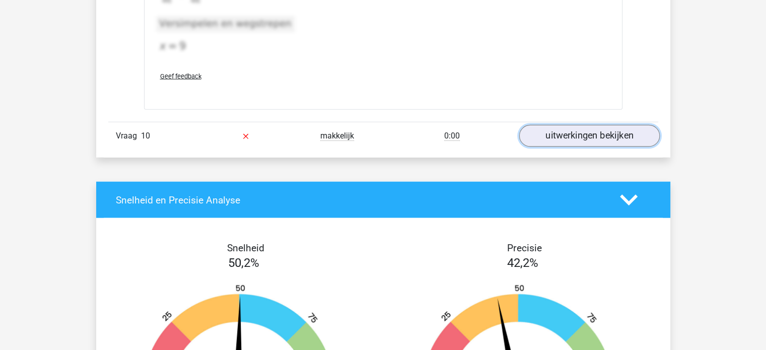
click at [552, 132] on link "uitwerkingen bekijken" at bounding box center [588, 136] width 140 height 22
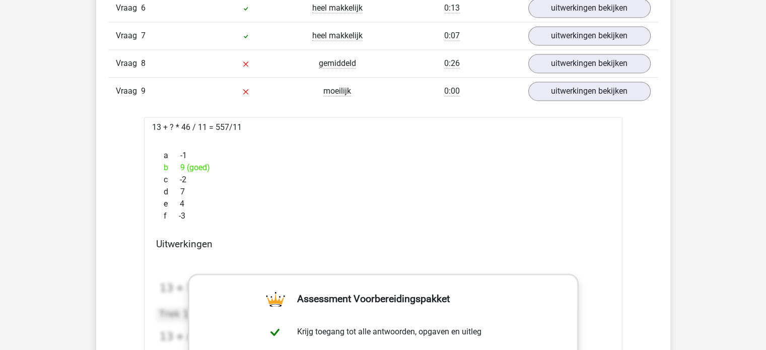
scroll to position [1510, 0]
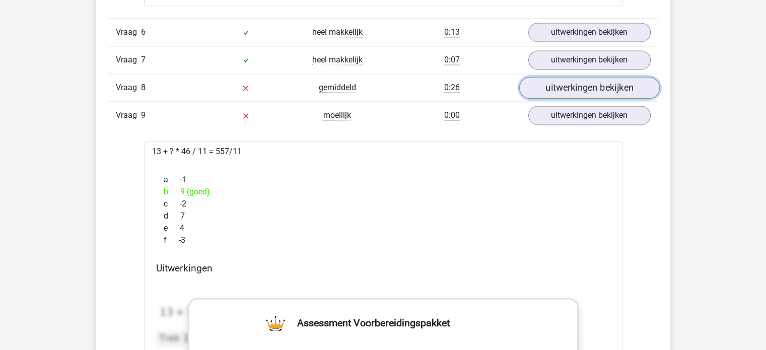
click at [580, 87] on link "uitwerkingen bekijken" at bounding box center [588, 88] width 140 height 22
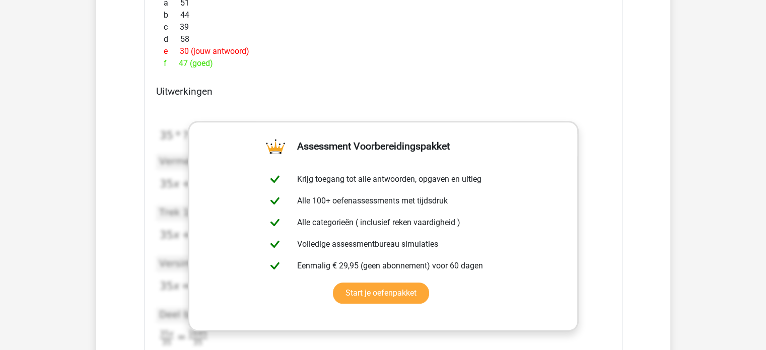
scroll to position [856, 0]
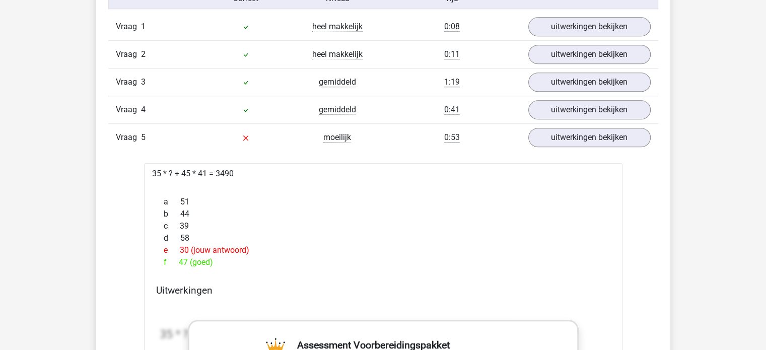
drag, startPoint x: 481, startPoint y: 153, endPoint x: 487, endPoint y: 148, distance: 7.6
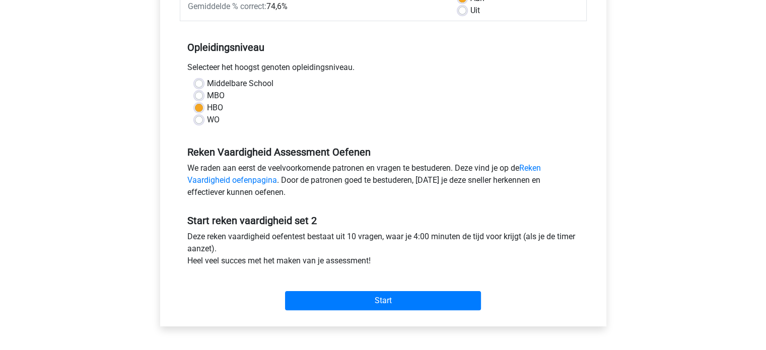
scroll to position [50, 0]
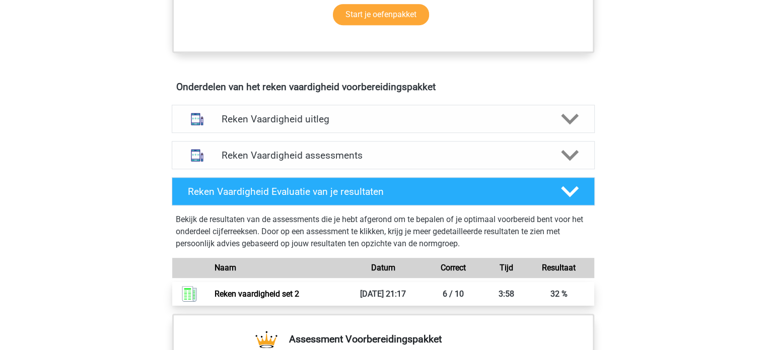
scroll to position [503, 0]
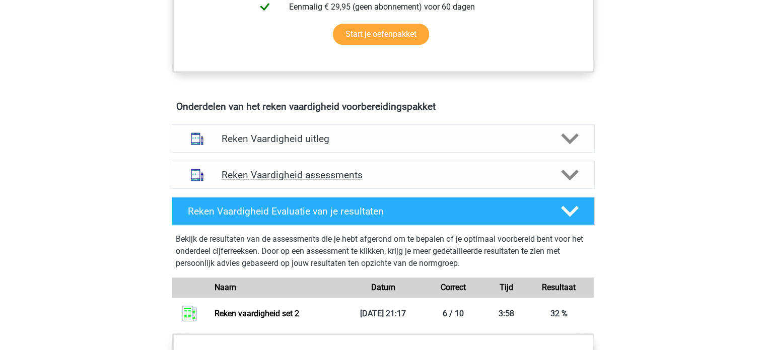
click at [571, 170] on icon at bounding box center [570, 175] width 18 height 18
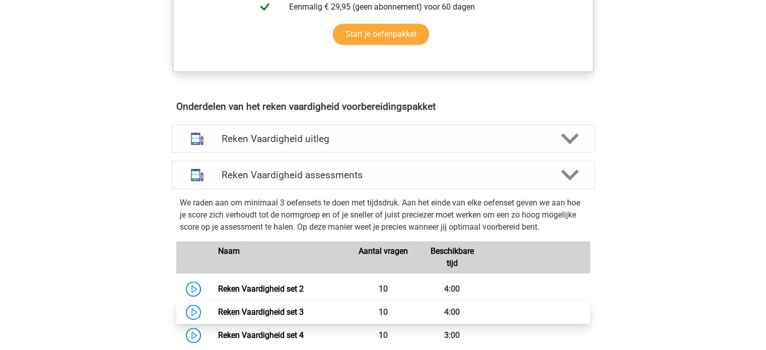
click at [222, 311] on link "Reken Vaardigheid set 3" at bounding box center [261, 312] width 86 height 10
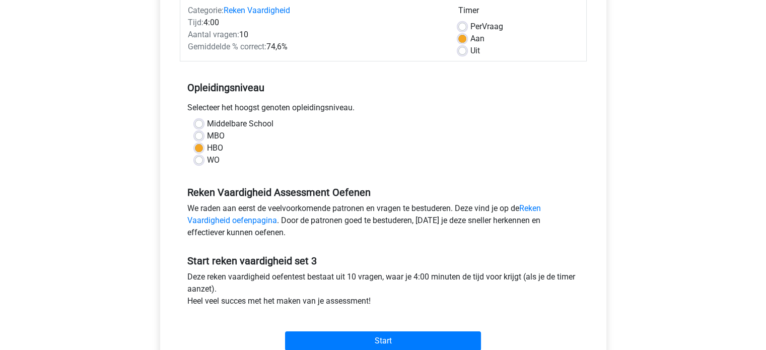
scroll to position [151, 0]
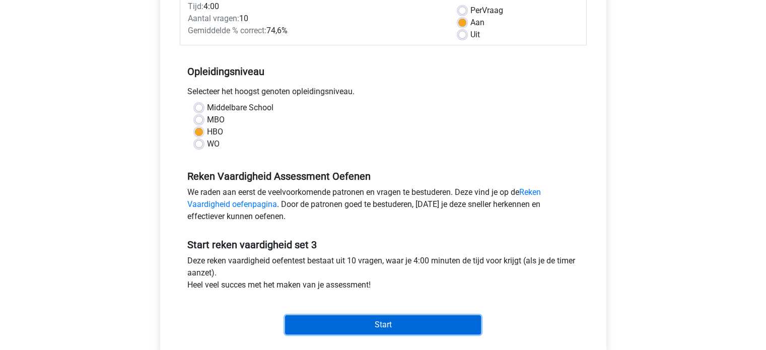
click at [336, 323] on input "Start" at bounding box center [383, 324] width 196 height 19
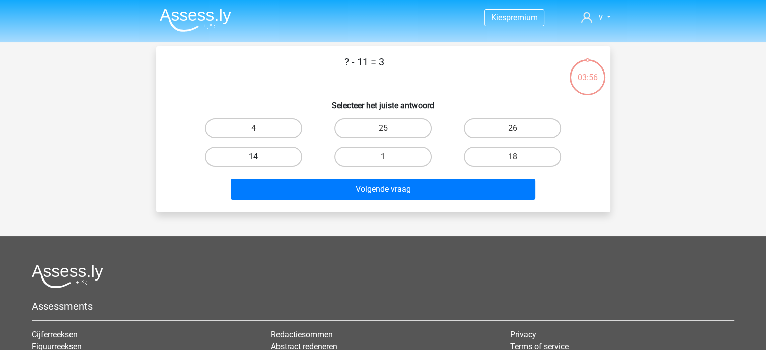
click at [265, 158] on label "14" at bounding box center [253, 156] width 97 height 20
click at [260, 158] on input "14" at bounding box center [256, 160] width 7 height 7
radio input "true"
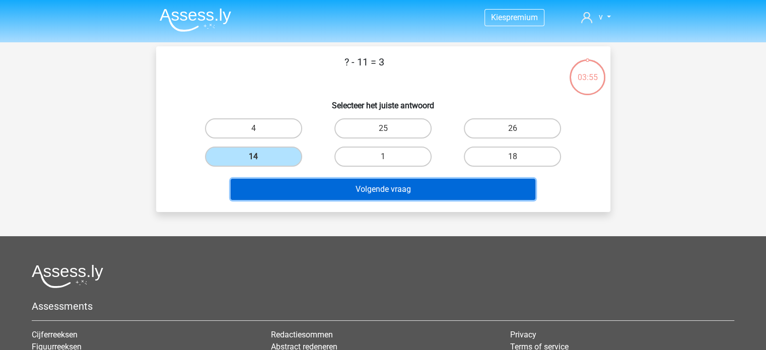
click at [362, 190] on button "Volgende vraag" at bounding box center [383, 189] width 305 height 21
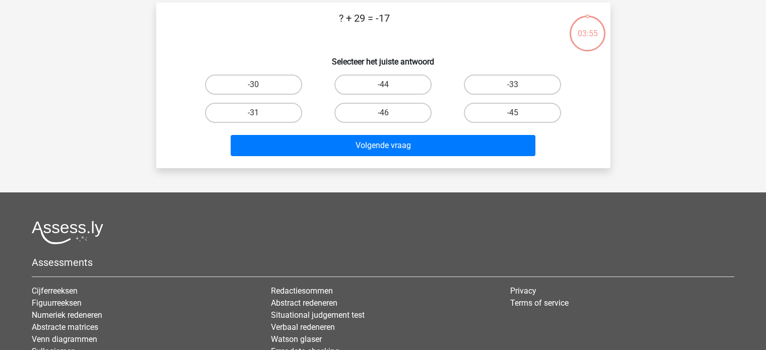
scroll to position [46, 0]
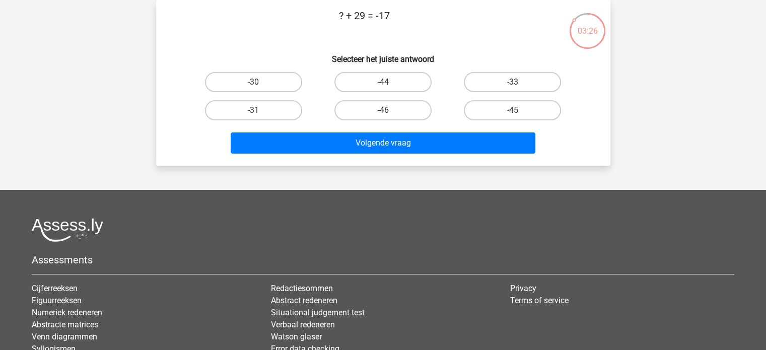
click at [392, 114] on label "-46" at bounding box center [382, 110] width 97 height 20
click at [389, 114] on input "-46" at bounding box center [386, 113] width 7 height 7
radio input "true"
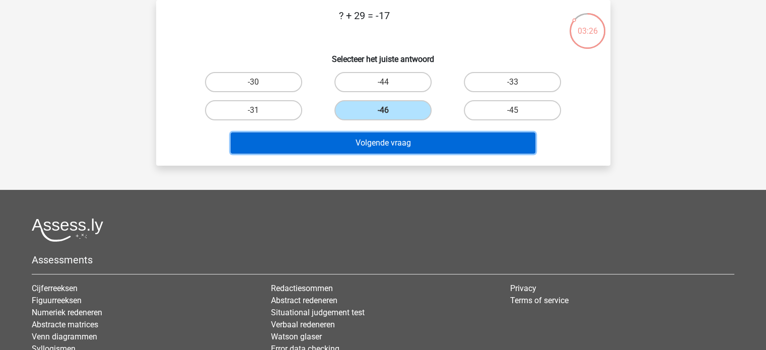
click at [387, 134] on button "Volgende vraag" at bounding box center [383, 142] width 305 height 21
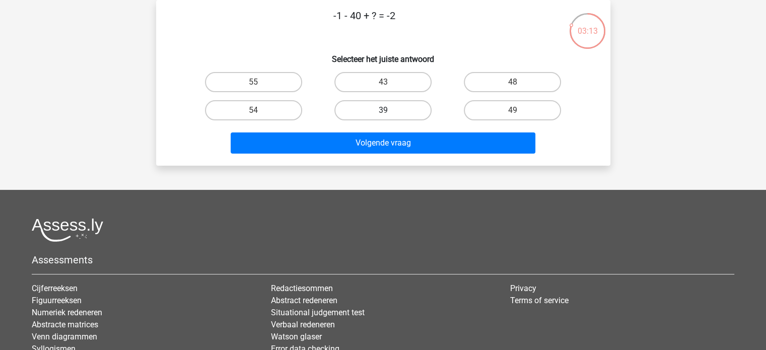
click at [375, 108] on label "39" at bounding box center [382, 110] width 97 height 20
click at [383, 110] on input "39" at bounding box center [386, 113] width 7 height 7
radio input "true"
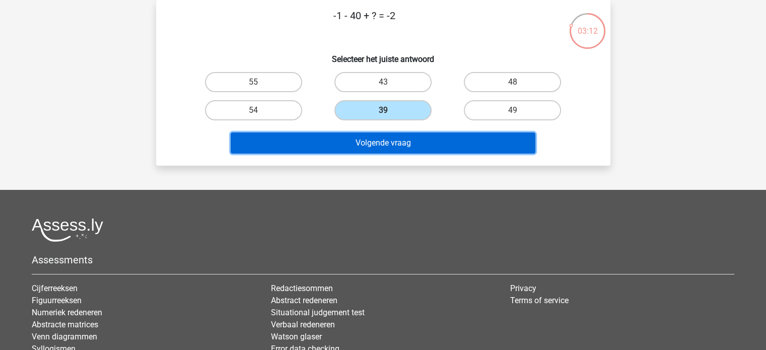
click at [391, 144] on button "Volgende vraag" at bounding box center [383, 142] width 305 height 21
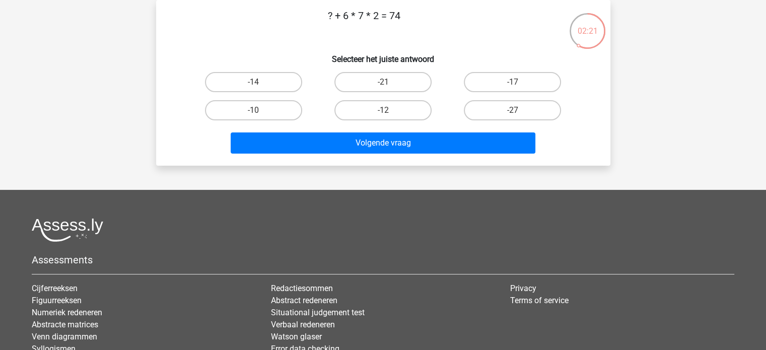
click at [256, 112] on input "-10" at bounding box center [256, 113] width 7 height 7
radio input "true"
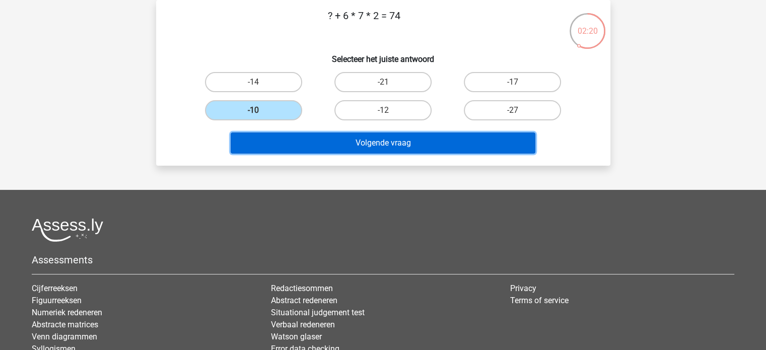
click at [304, 144] on button "Volgende vraag" at bounding box center [383, 142] width 305 height 21
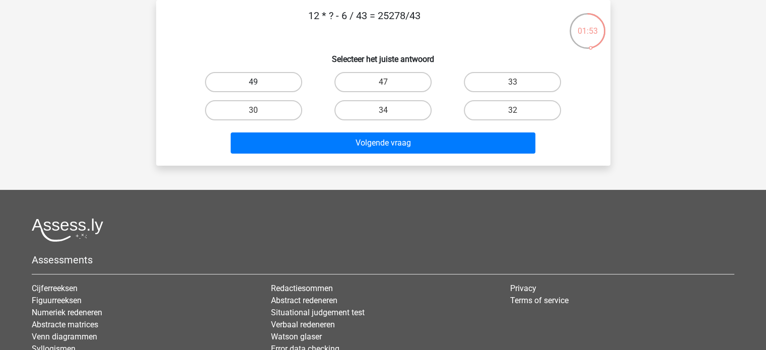
click at [269, 78] on label "49" at bounding box center [253, 82] width 97 height 20
click at [260, 82] on input "49" at bounding box center [256, 85] width 7 height 7
radio input "true"
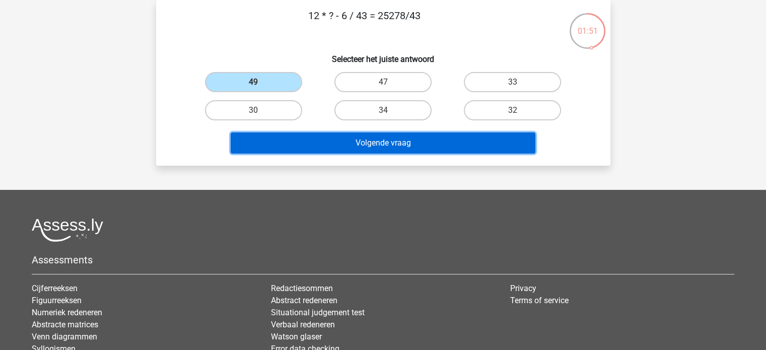
click at [286, 149] on button "Volgende vraag" at bounding box center [383, 142] width 305 height 21
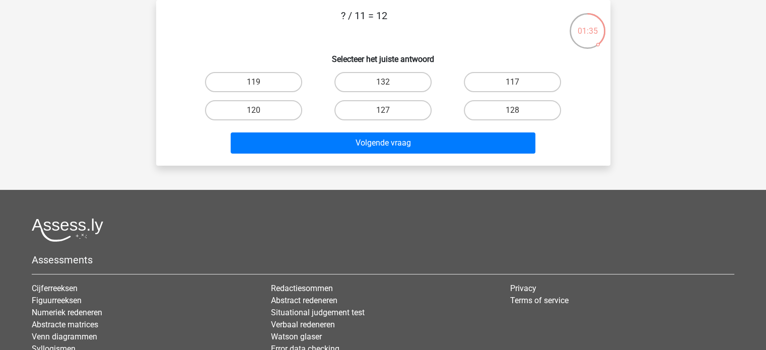
click at [389, 85] on input "132" at bounding box center [386, 85] width 7 height 7
radio input "true"
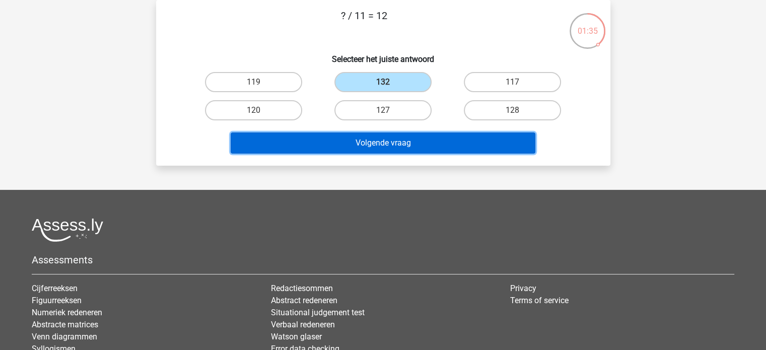
click at [391, 144] on button "Volgende vraag" at bounding box center [383, 142] width 305 height 21
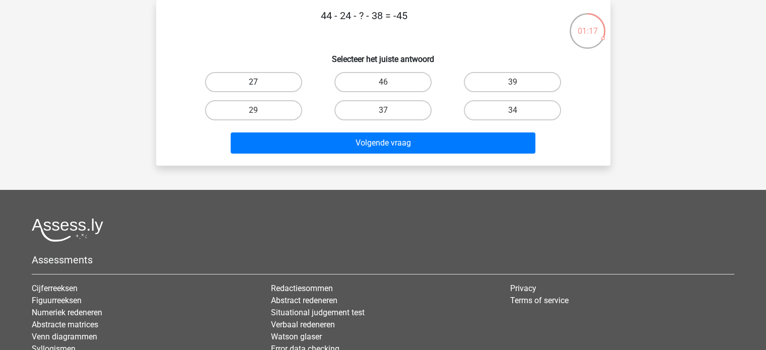
click at [252, 83] on label "27" at bounding box center [253, 82] width 97 height 20
click at [253, 83] on input "27" at bounding box center [256, 85] width 7 height 7
radio input "true"
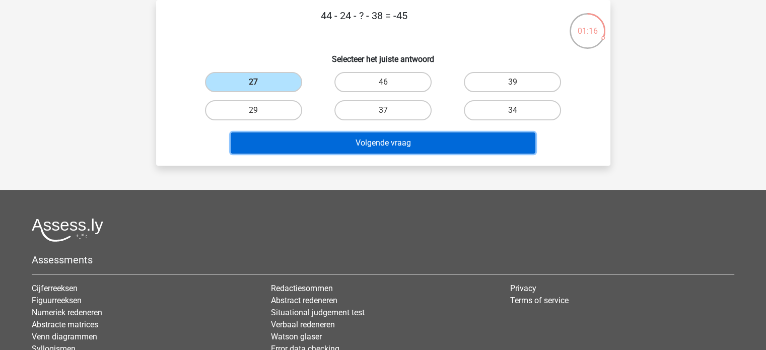
click at [349, 144] on button "Volgende vraag" at bounding box center [383, 142] width 305 height 21
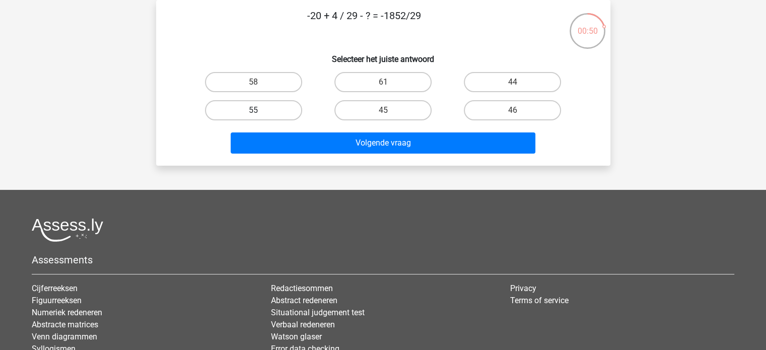
click at [266, 106] on label "55" at bounding box center [253, 110] width 97 height 20
click at [260, 110] on input "55" at bounding box center [256, 113] width 7 height 7
radio input "true"
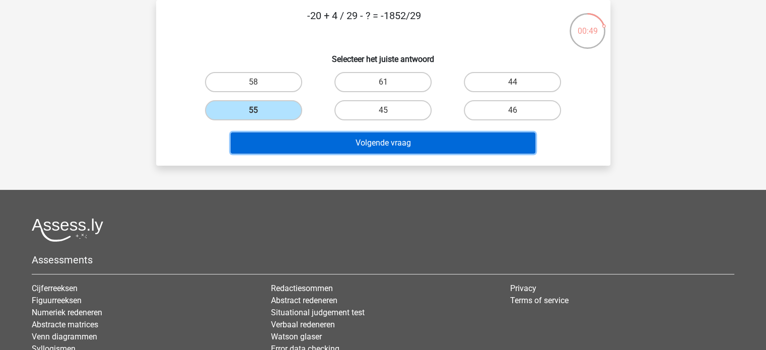
click at [290, 141] on button "Volgende vraag" at bounding box center [383, 142] width 305 height 21
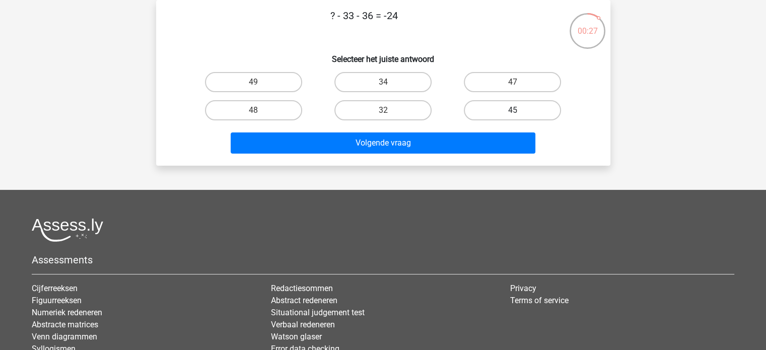
click at [506, 112] on label "45" at bounding box center [512, 110] width 97 height 20
click at [512, 112] on input "45" at bounding box center [515, 113] width 7 height 7
radio input "true"
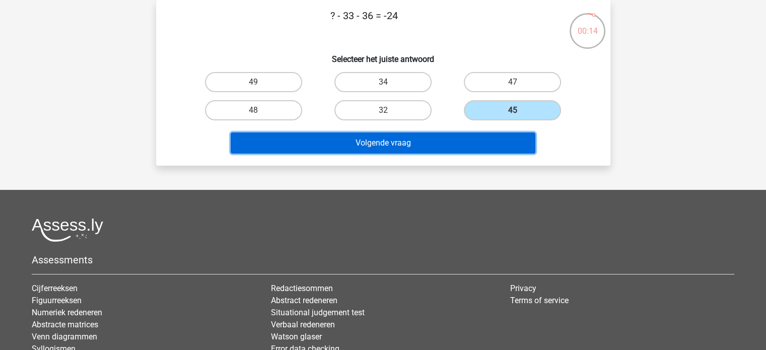
click at [395, 142] on button "Volgende vraag" at bounding box center [383, 142] width 305 height 21
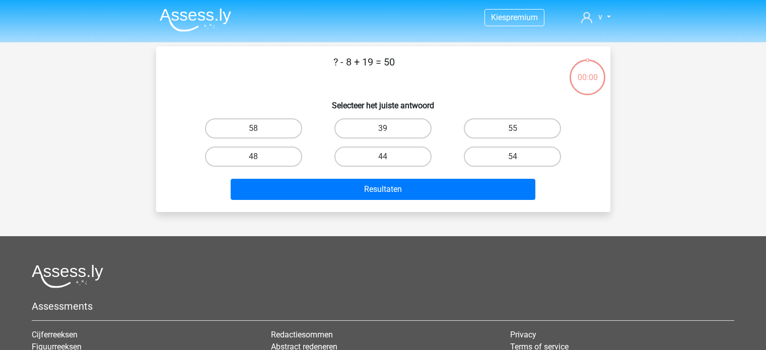
scroll to position [46, 0]
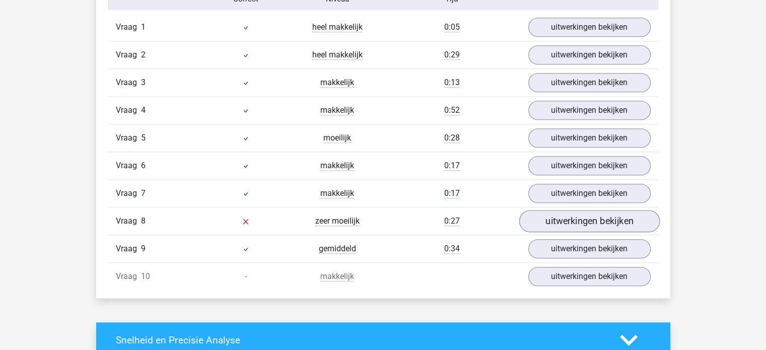
scroll to position [856, 0]
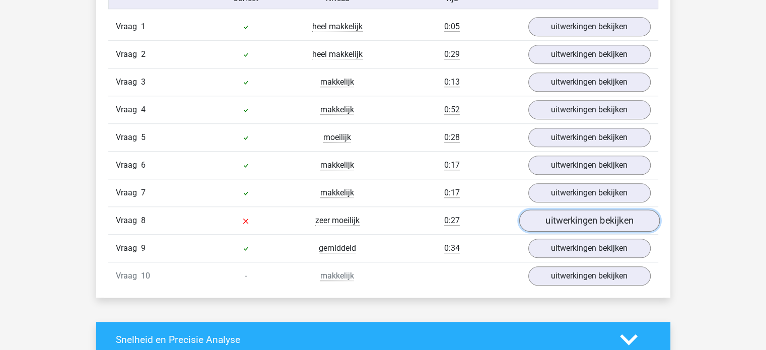
click at [555, 221] on link "uitwerkingen bekijken" at bounding box center [588, 220] width 140 height 22
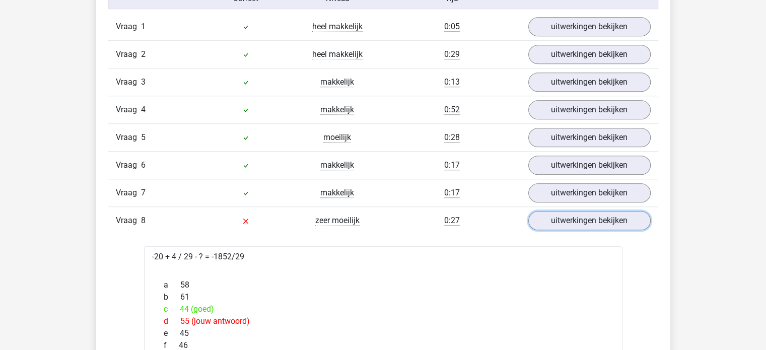
scroll to position [805, 0]
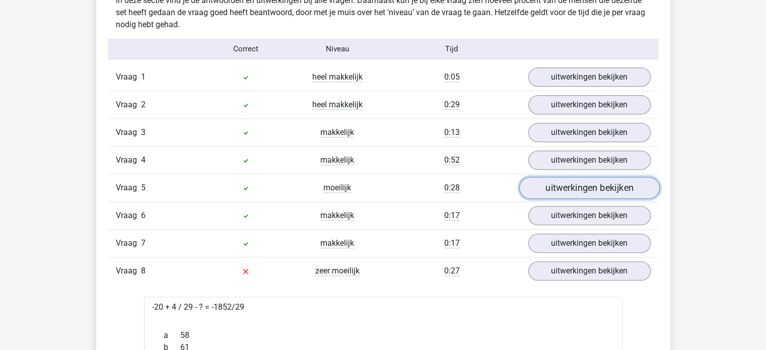
click at [588, 186] on link "uitwerkingen bekijken" at bounding box center [588, 188] width 140 height 22
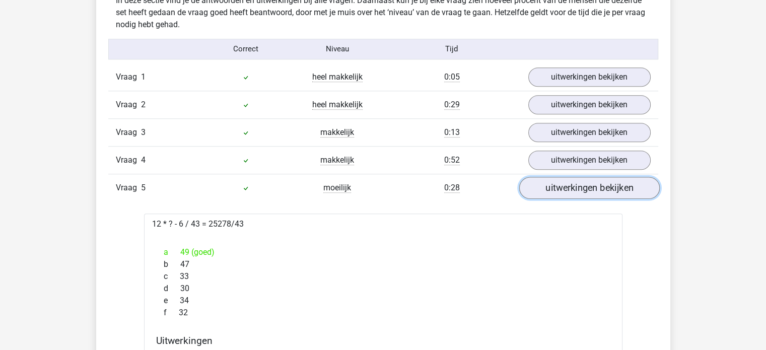
click at [581, 189] on link "uitwerkingen bekijken" at bounding box center [588, 188] width 140 height 22
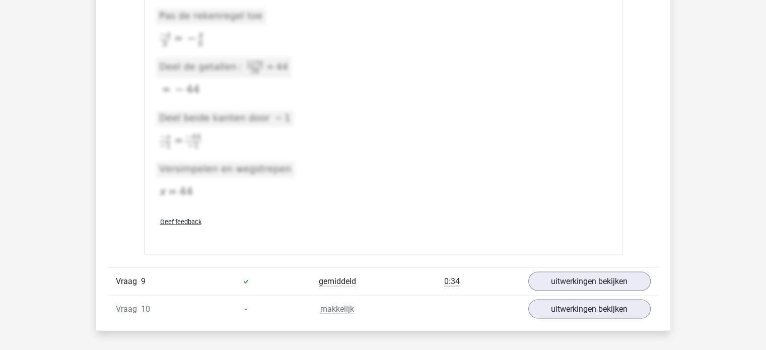
scroll to position [1863, 0]
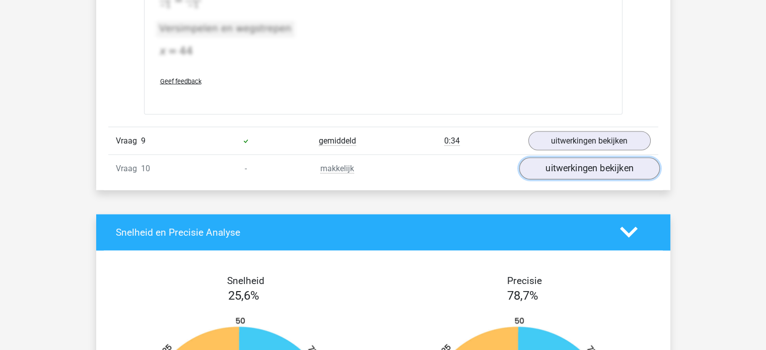
click at [584, 161] on link "uitwerkingen bekijken" at bounding box center [588, 168] width 140 height 22
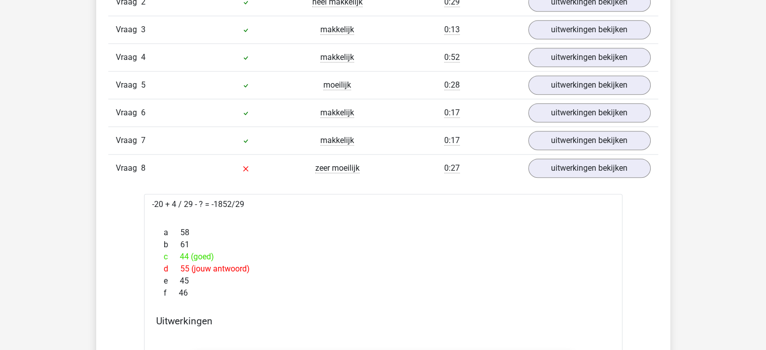
scroll to position [906, 0]
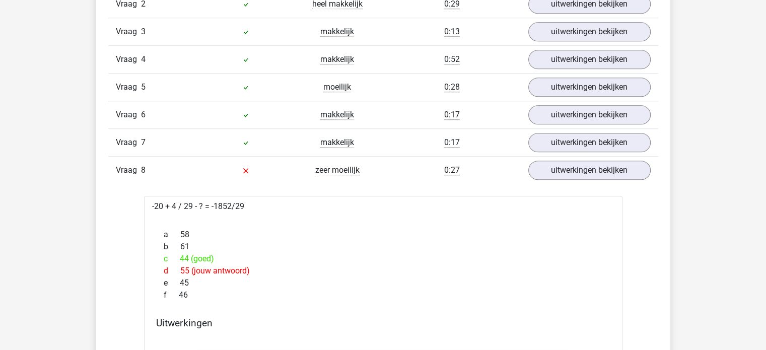
drag, startPoint x: 244, startPoint y: 205, endPoint x: 148, endPoint y: 208, distance: 95.7
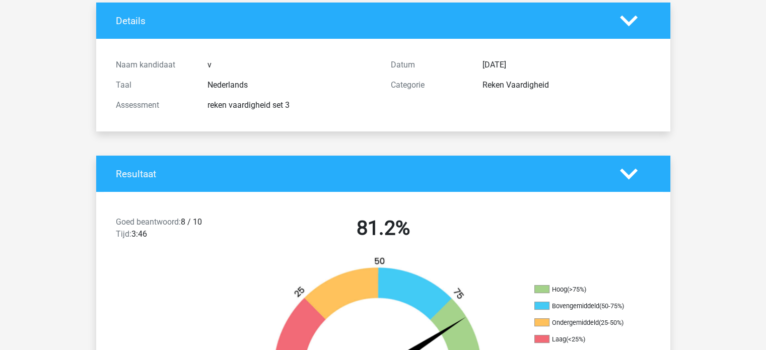
scroll to position [0, 0]
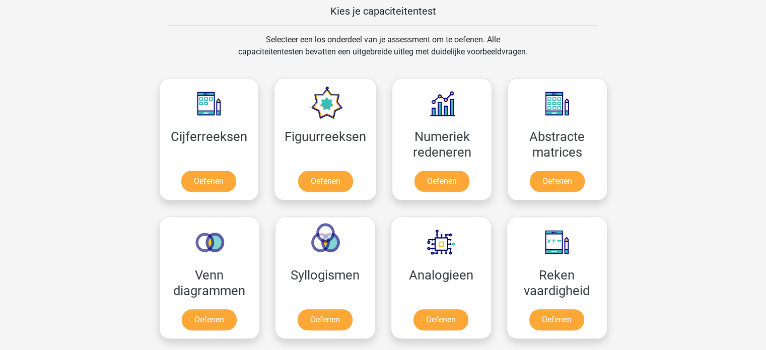
scroll to position [377, 0]
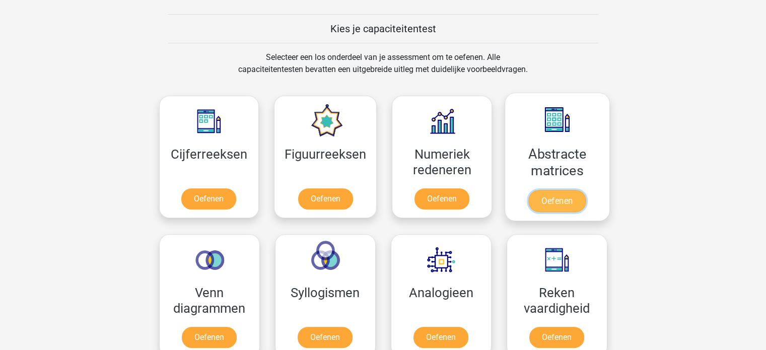
click at [556, 198] on link "Oefenen" at bounding box center [556, 201] width 57 height 22
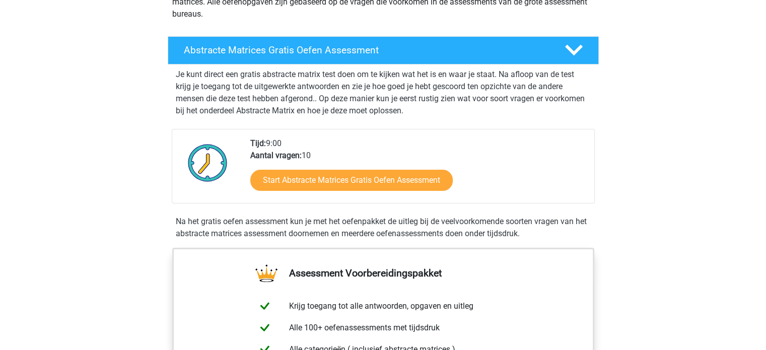
scroll to position [151, 0]
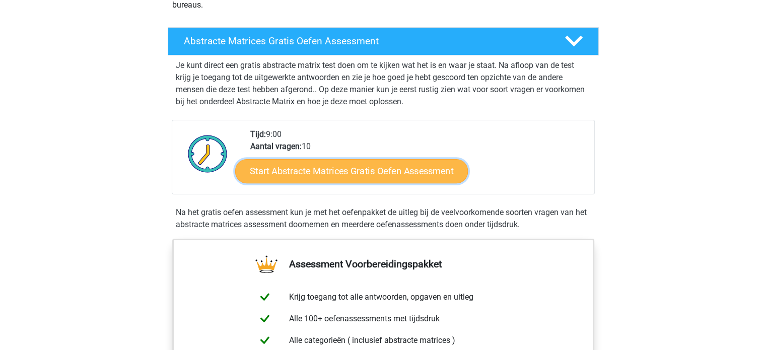
click at [360, 174] on link "Start Abstracte Matrices Gratis Oefen Assessment" at bounding box center [351, 171] width 233 height 24
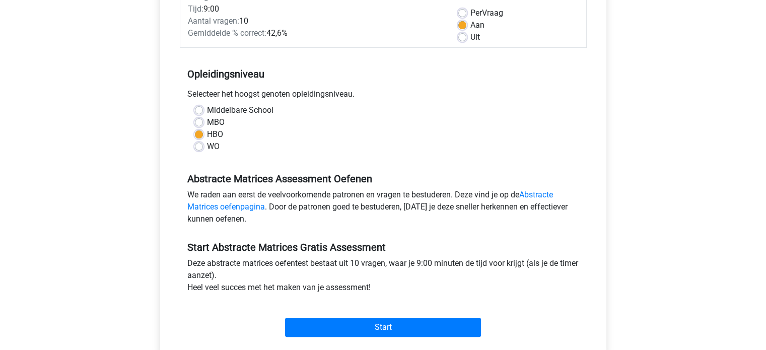
scroll to position [201, 0]
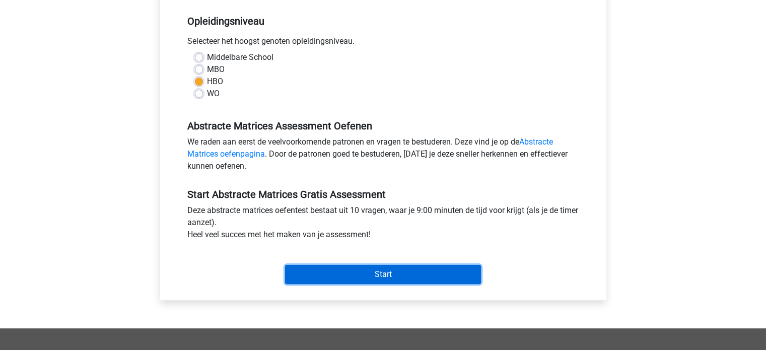
click at [373, 275] on input "Start" at bounding box center [383, 274] width 196 height 19
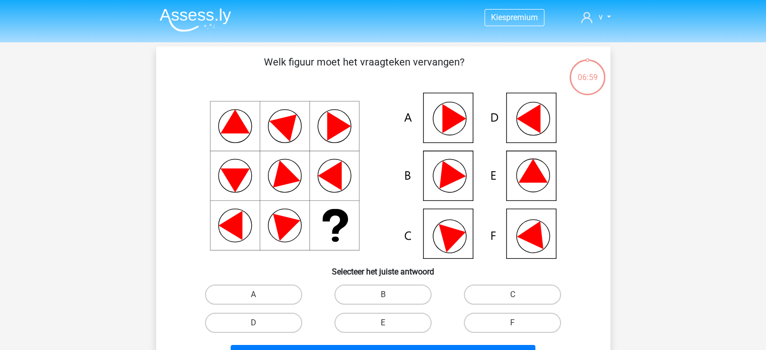
click at [537, 237] on icon at bounding box center [534, 232] width 36 height 34
click at [534, 322] on label "F" at bounding box center [512, 323] width 97 height 20
click at [519, 323] on input "F" at bounding box center [515, 326] width 7 height 7
radio input "true"
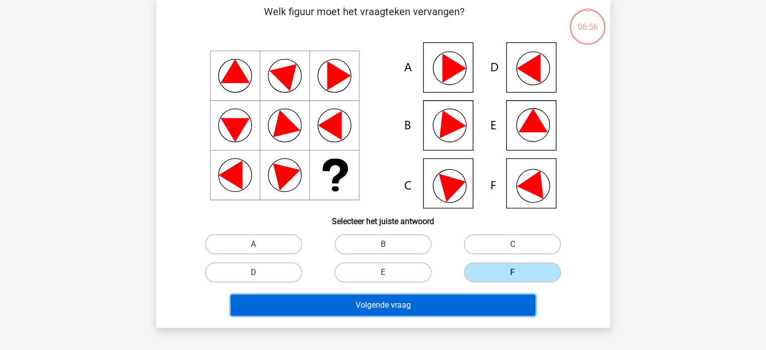
click at [395, 307] on button "Volgende vraag" at bounding box center [383, 304] width 305 height 21
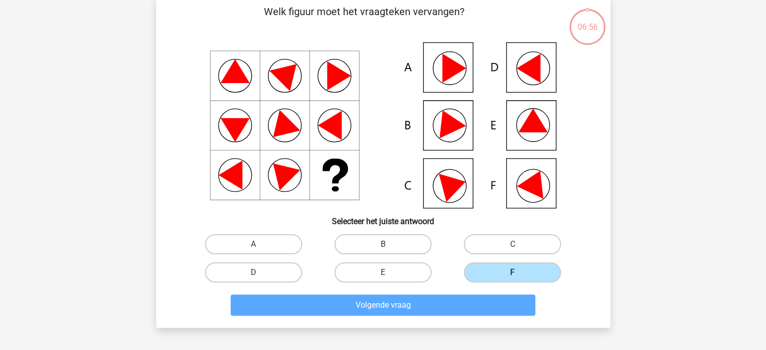
scroll to position [46, 0]
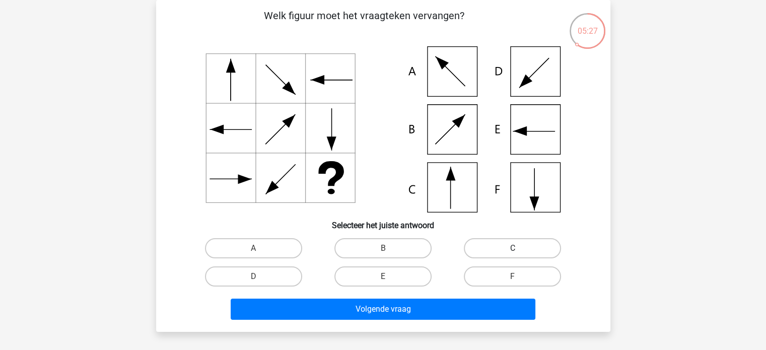
click at [492, 245] on label "C" at bounding box center [512, 248] width 97 height 20
click at [512, 248] on input "C" at bounding box center [515, 251] width 7 height 7
radio input "true"
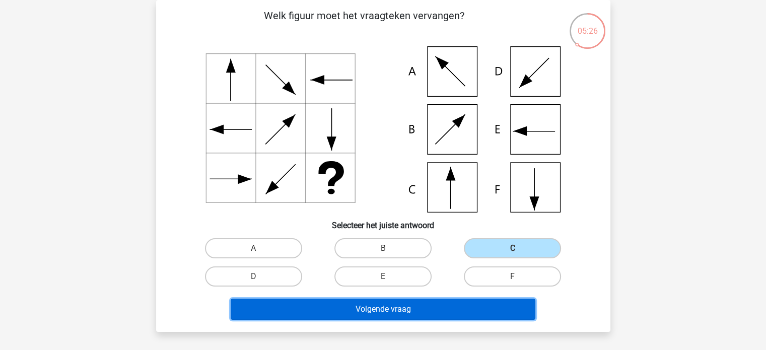
click at [379, 310] on button "Volgende vraag" at bounding box center [383, 309] width 305 height 21
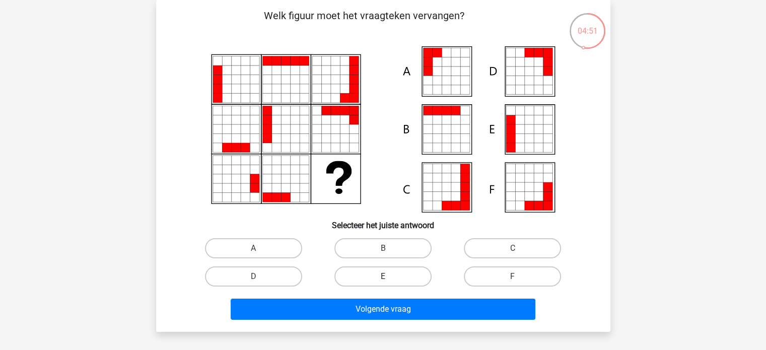
click at [376, 271] on label "E" at bounding box center [382, 276] width 97 height 20
click at [383, 276] on input "E" at bounding box center [386, 279] width 7 height 7
radio input "true"
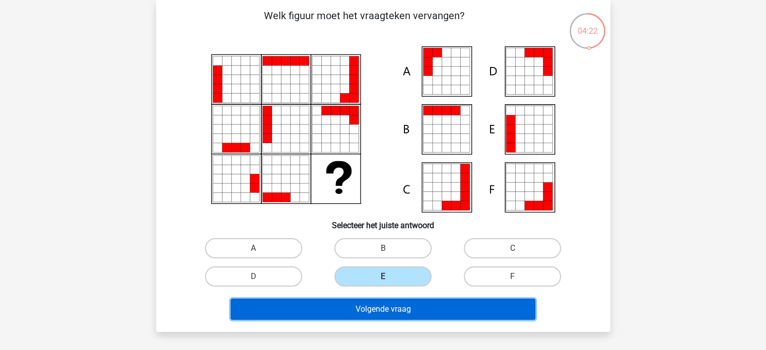
click at [366, 306] on button "Volgende vraag" at bounding box center [383, 309] width 305 height 21
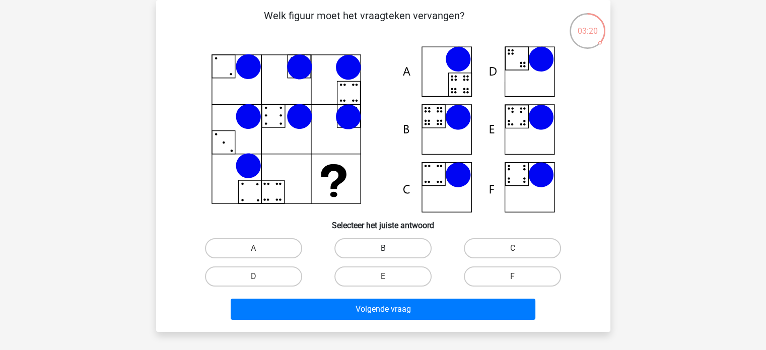
click at [397, 249] on label "B" at bounding box center [382, 248] width 97 height 20
click at [389, 249] on input "B" at bounding box center [386, 251] width 7 height 7
radio input "true"
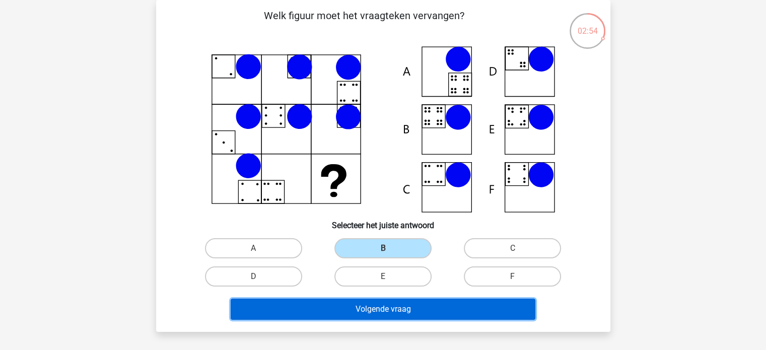
click at [365, 310] on button "Volgende vraag" at bounding box center [383, 309] width 305 height 21
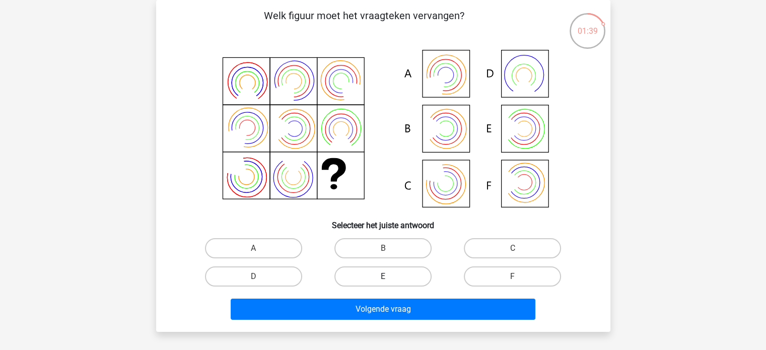
click at [395, 269] on label "E" at bounding box center [382, 276] width 97 height 20
click at [389, 276] on input "E" at bounding box center [386, 279] width 7 height 7
radio input "true"
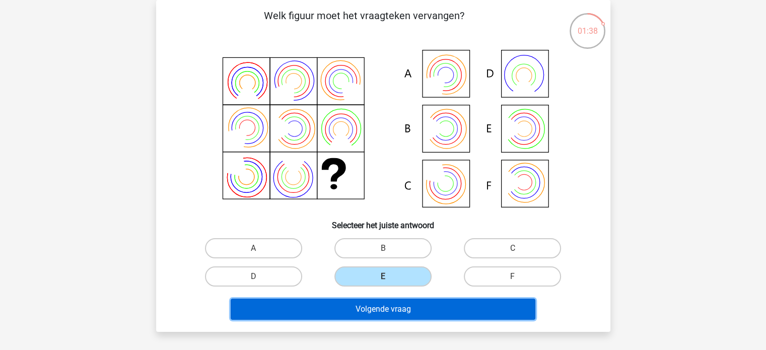
click at [404, 308] on button "Volgende vraag" at bounding box center [383, 309] width 305 height 21
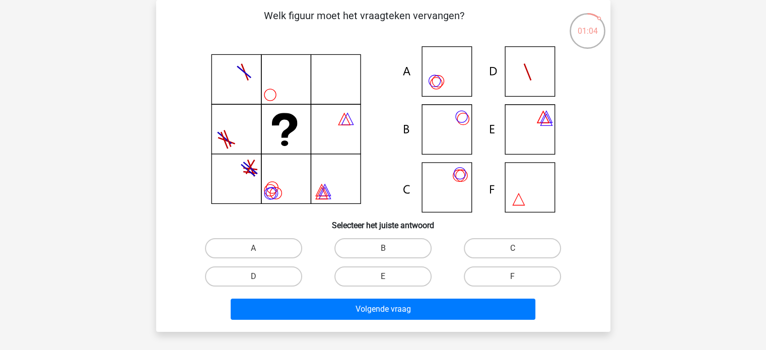
click at [440, 138] on icon at bounding box center [383, 129] width 406 height 166
click at [401, 246] on label "B" at bounding box center [382, 248] width 97 height 20
click at [389, 248] on input "B" at bounding box center [386, 251] width 7 height 7
radio input "true"
click at [487, 246] on label "C" at bounding box center [512, 248] width 97 height 20
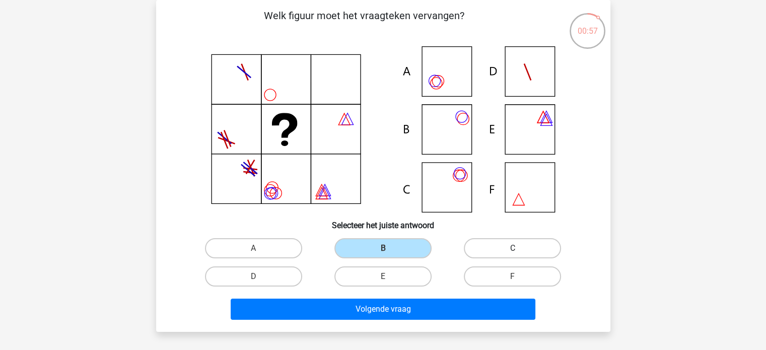
click at [512, 248] on input "C" at bounding box center [515, 251] width 7 height 7
radio input "true"
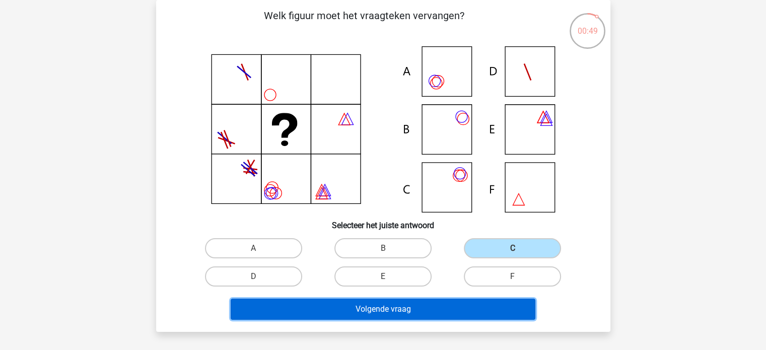
click at [365, 312] on button "Volgende vraag" at bounding box center [383, 309] width 305 height 21
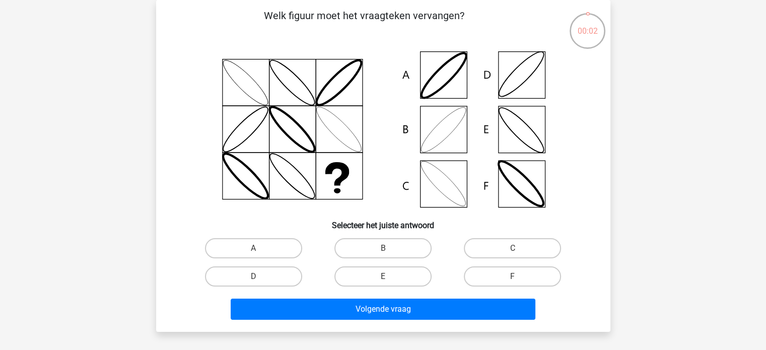
click at [438, 186] on icon at bounding box center [383, 129] width 406 height 166
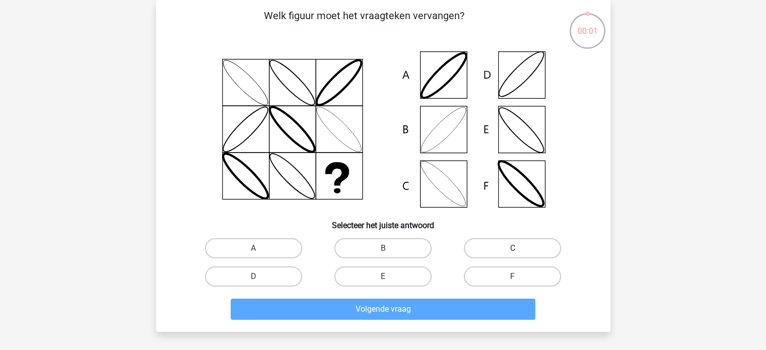
click at [506, 253] on label "C" at bounding box center [512, 248] width 97 height 20
click at [512, 253] on input "C" at bounding box center [515, 251] width 7 height 7
radio input "true"
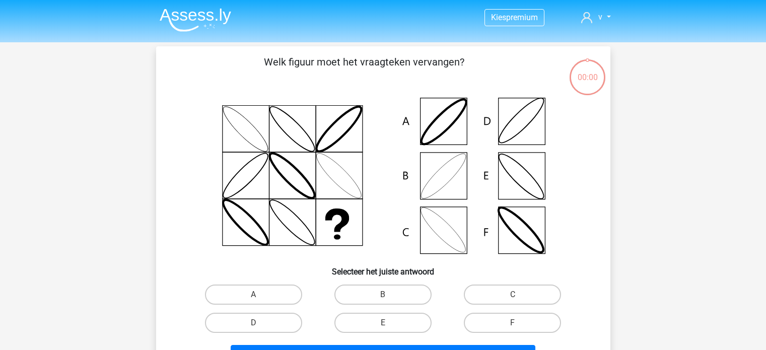
click at [437, 345] on button "Volgende vraag" at bounding box center [383, 355] width 305 height 21
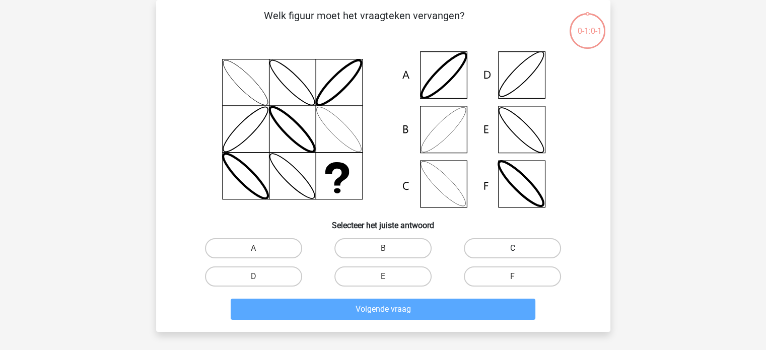
click at [503, 249] on label "C" at bounding box center [512, 248] width 97 height 20
click at [512, 249] on input "C" at bounding box center [515, 251] width 7 height 7
radio input "true"
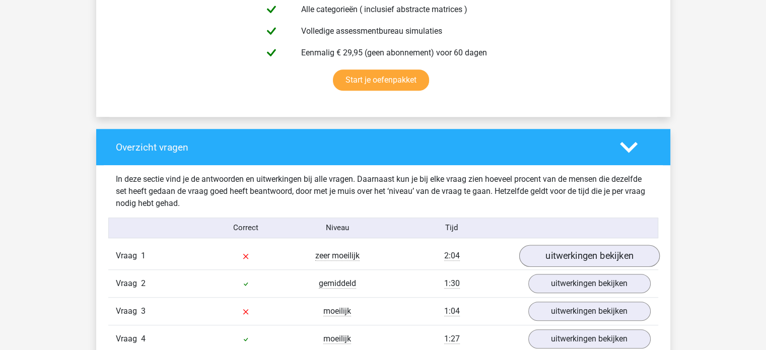
scroll to position [654, 0]
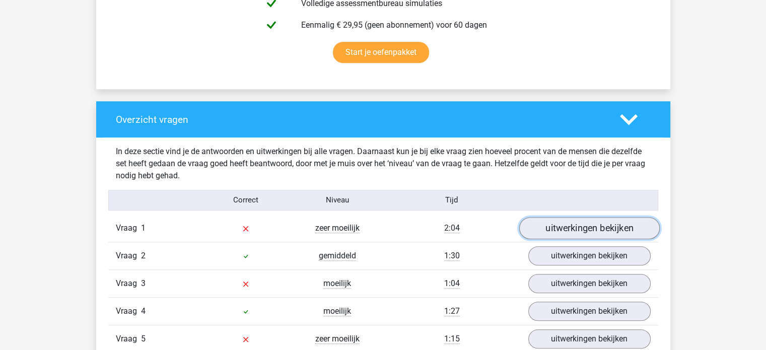
click at [580, 227] on link "uitwerkingen bekijken" at bounding box center [588, 228] width 140 height 22
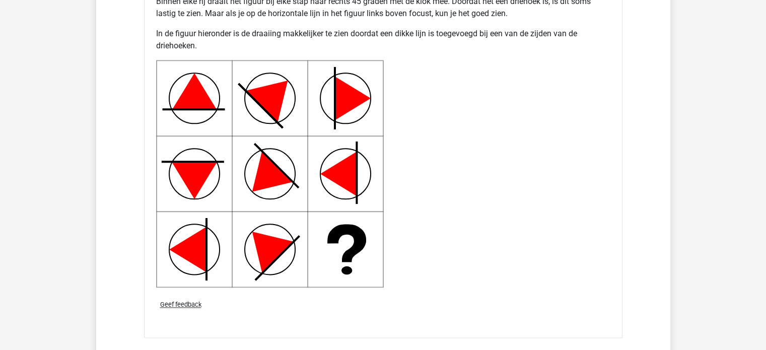
scroll to position [1359, 0]
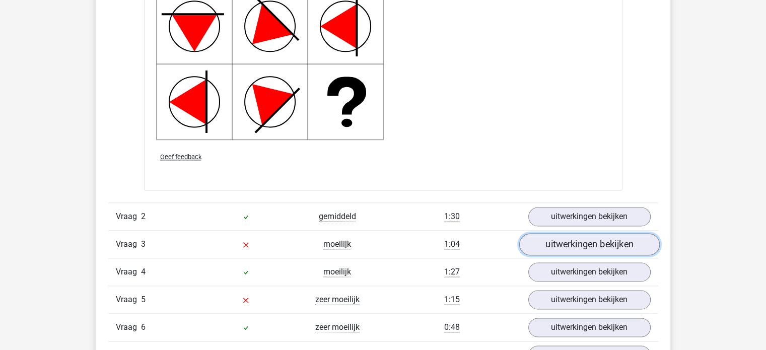
click at [560, 245] on link "uitwerkingen bekijken" at bounding box center [588, 244] width 140 height 22
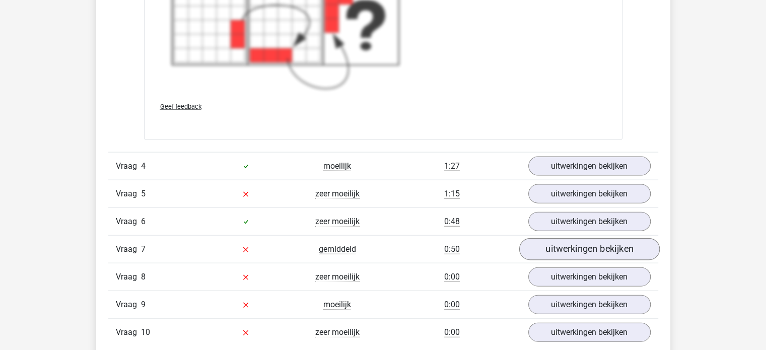
scroll to position [2215, 0]
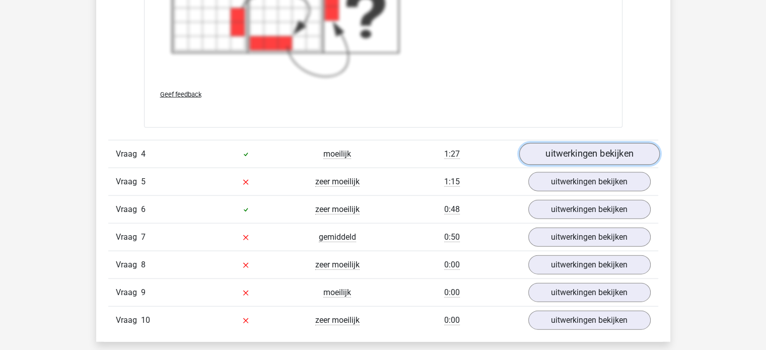
click at [590, 156] on link "uitwerkingen bekijken" at bounding box center [588, 154] width 140 height 22
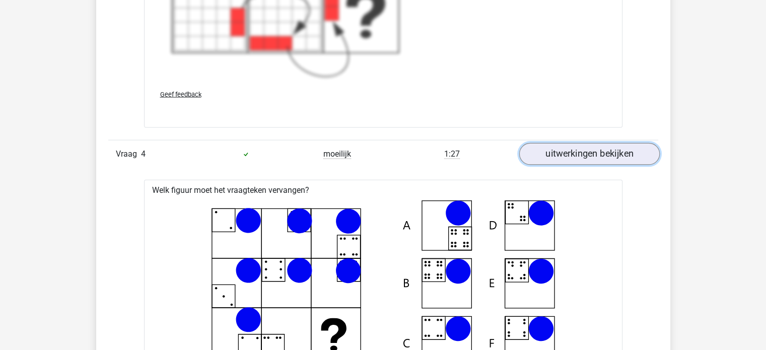
click at [579, 153] on link "uitwerkingen bekijken" at bounding box center [588, 154] width 140 height 22
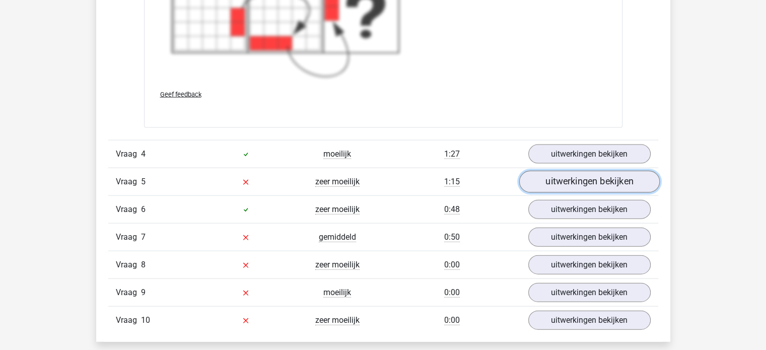
click at [589, 174] on link "uitwerkingen bekijken" at bounding box center [588, 182] width 140 height 22
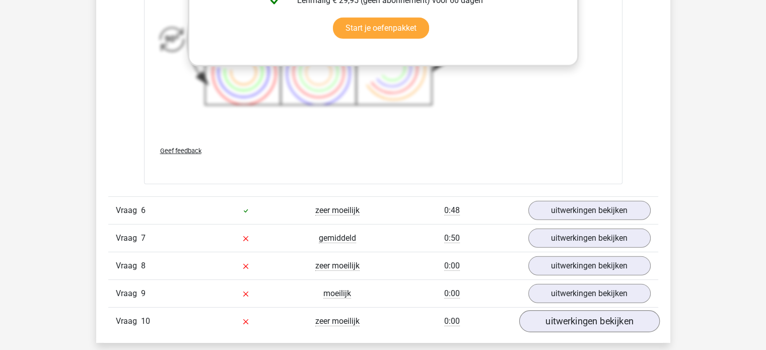
scroll to position [2970, 0]
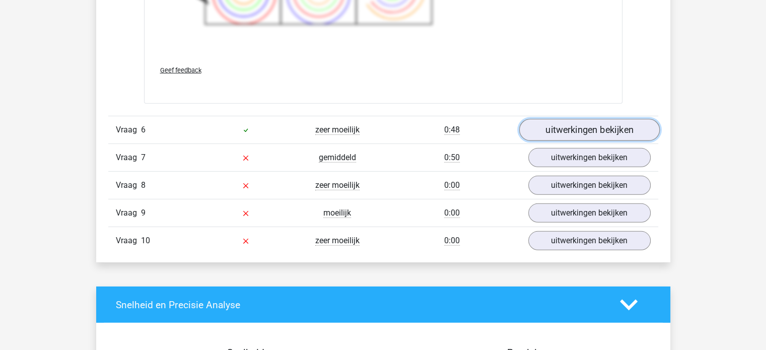
click at [583, 122] on link "uitwerkingen bekijken" at bounding box center [588, 130] width 140 height 22
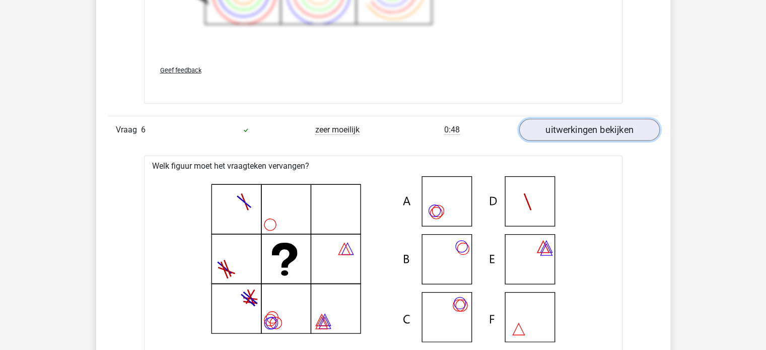
click at [578, 133] on link "uitwerkingen bekijken" at bounding box center [588, 130] width 140 height 22
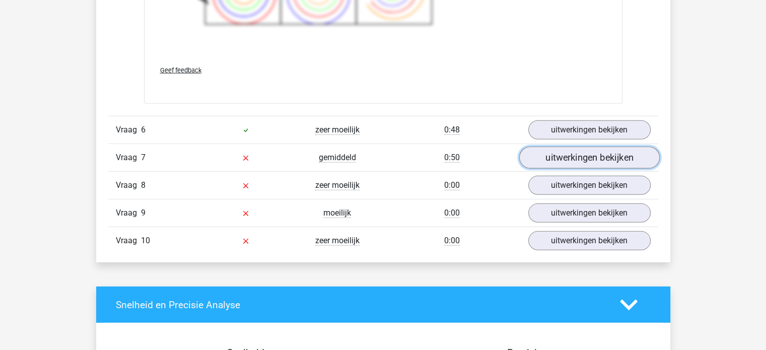
click at [572, 148] on link "uitwerkingen bekijken" at bounding box center [588, 158] width 140 height 22
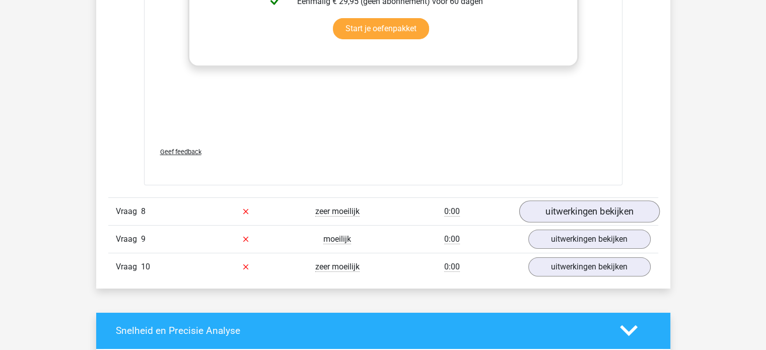
scroll to position [3624, 0]
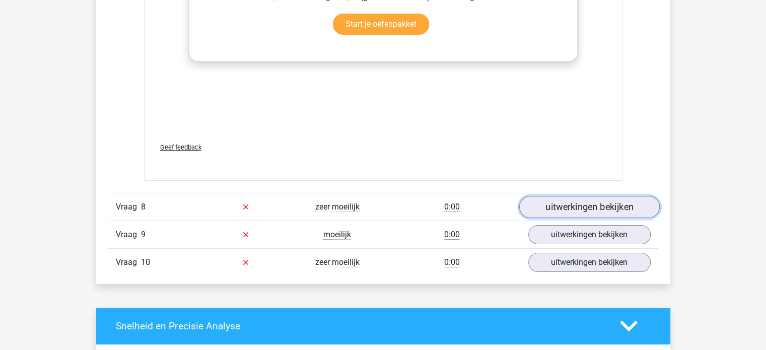
click at [597, 202] on link "uitwerkingen bekijken" at bounding box center [588, 207] width 140 height 22
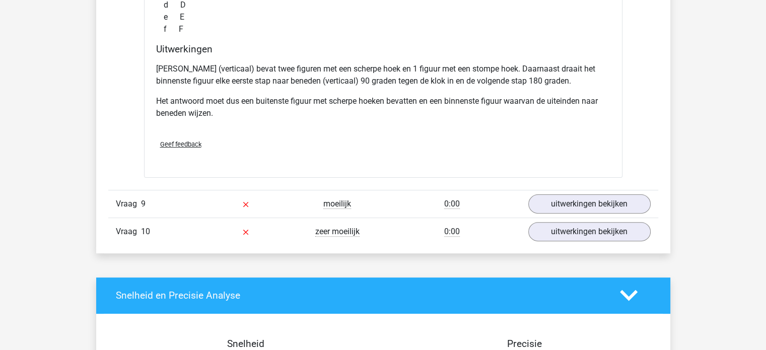
scroll to position [4105, 0]
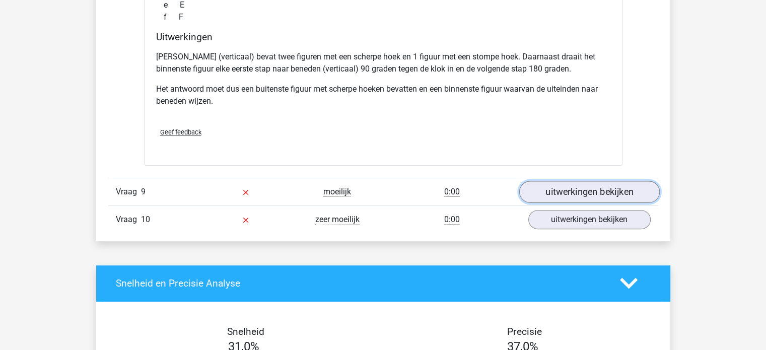
click at [586, 187] on link "uitwerkingen bekijken" at bounding box center [588, 192] width 140 height 22
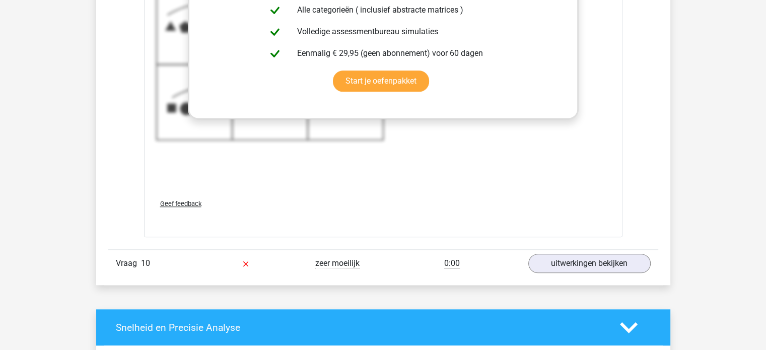
scroll to position [4760, 0]
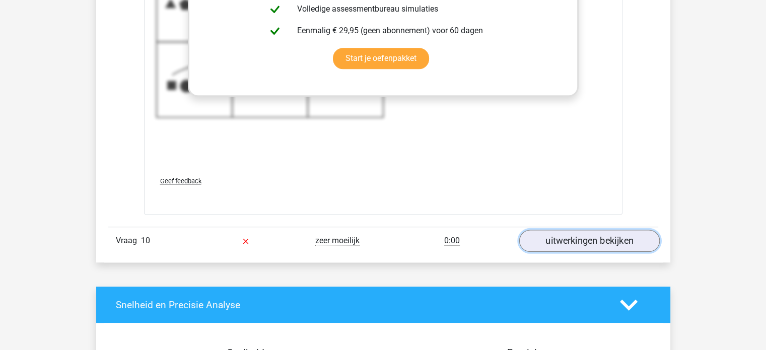
click at [559, 241] on link "uitwerkingen bekijken" at bounding box center [588, 241] width 140 height 22
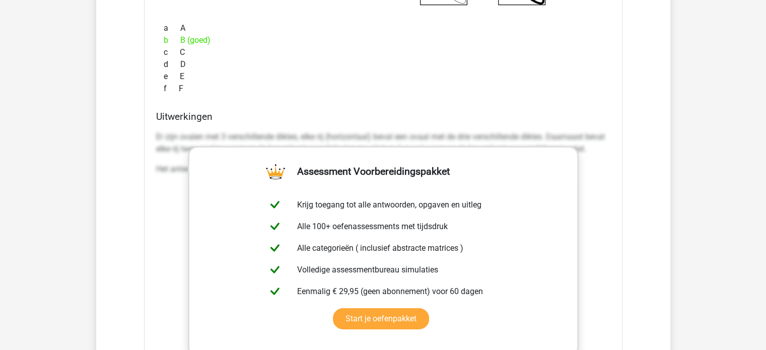
scroll to position [3249, 0]
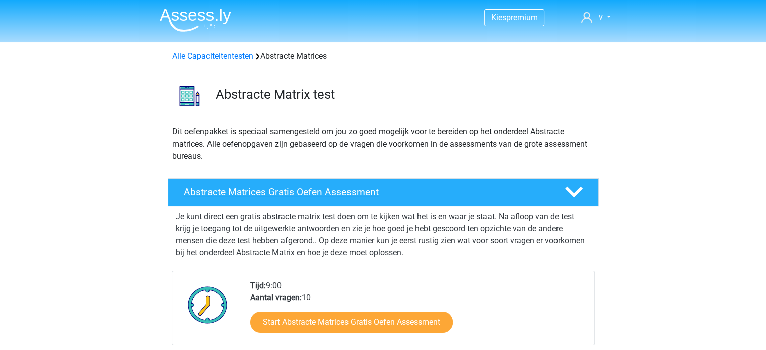
drag, startPoint x: 499, startPoint y: 191, endPoint x: 499, endPoint y: 185, distance: 6.0
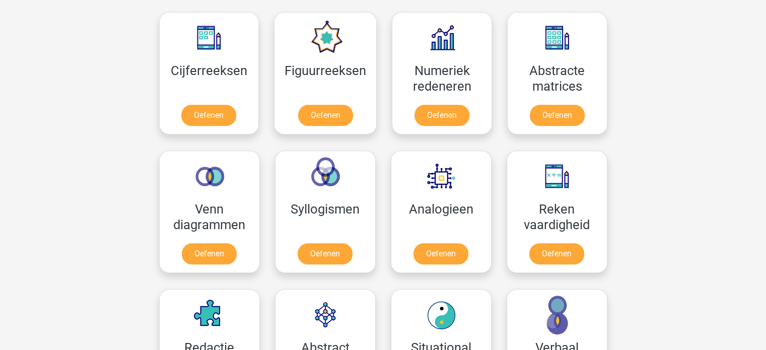
scroll to position [477, 0]
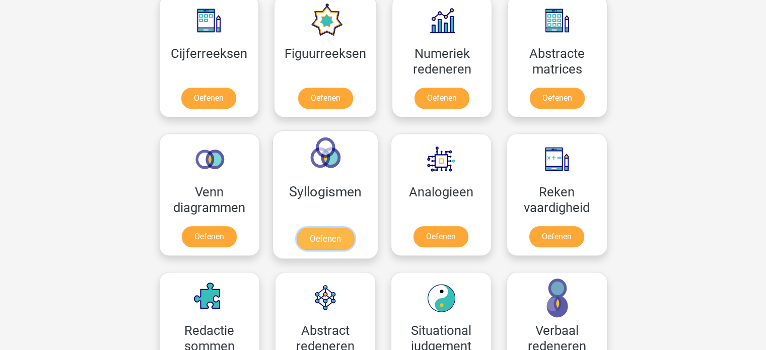
click at [342, 241] on link "Oefenen" at bounding box center [324, 239] width 57 height 22
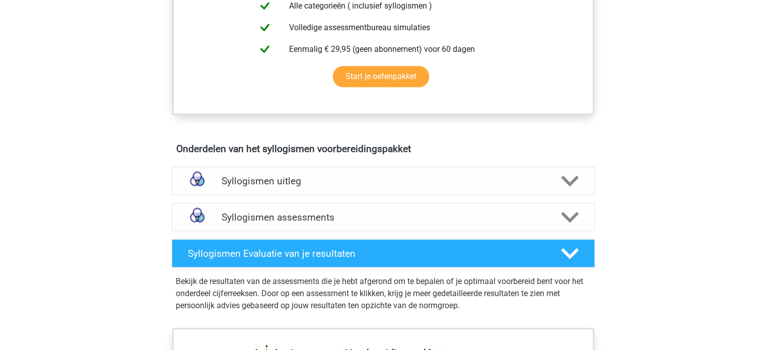
scroll to position [453, 0]
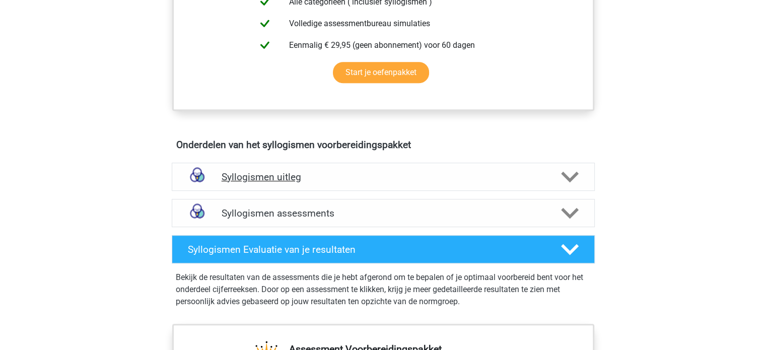
click at [572, 180] on icon at bounding box center [570, 177] width 18 height 18
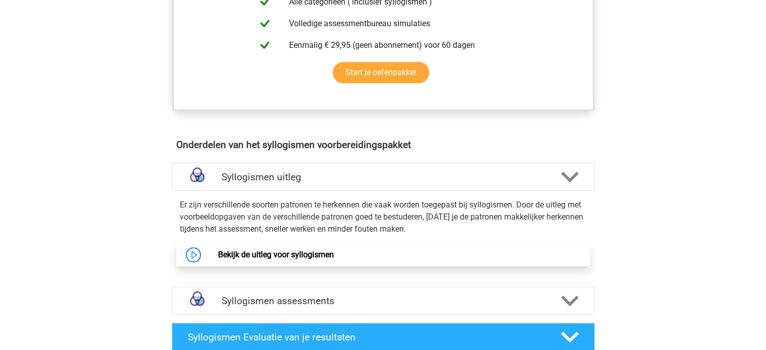
scroll to position [503, 0]
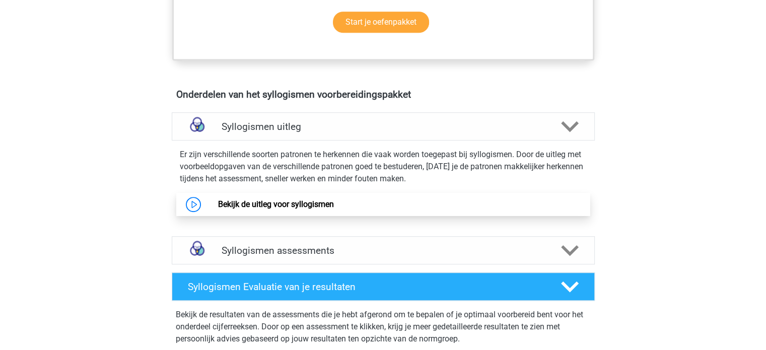
click at [218, 205] on link "Bekijk de uitleg voor syllogismen" at bounding box center [276, 204] width 116 height 10
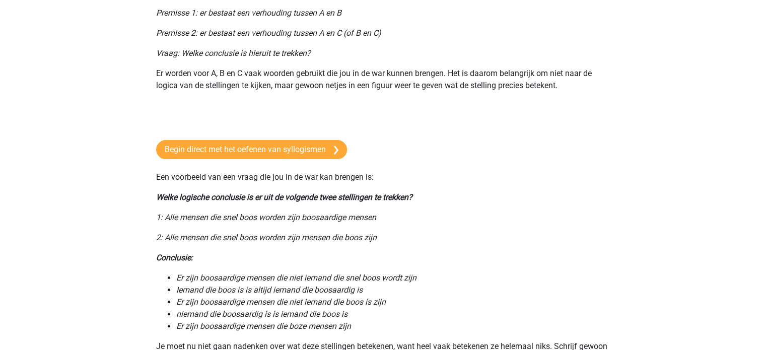
scroll to position [151, 0]
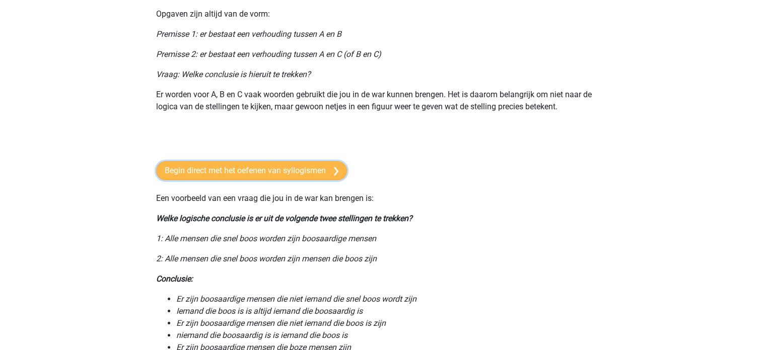
click at [300, 178] on link "Begin direct met het oefenen van syllogismen" at bounding box center [251, 170] width 191 height 19
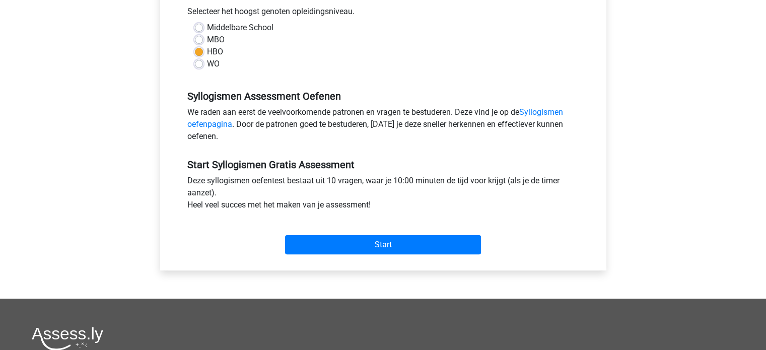
scroll to position [252, 0]
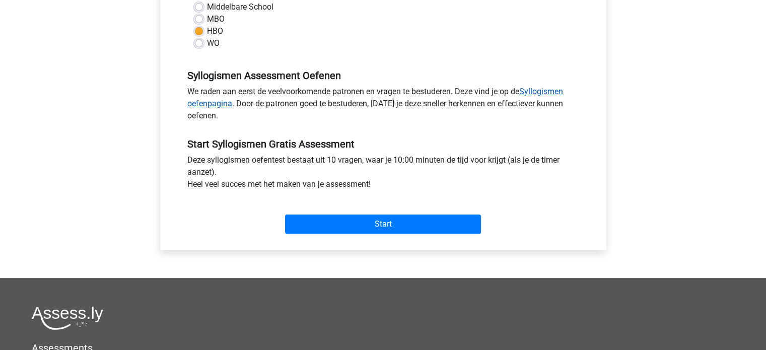
click at [539, 90] on link "Syllogismen oefenpagina" at bounding box center [375, 98] width 376 height 22
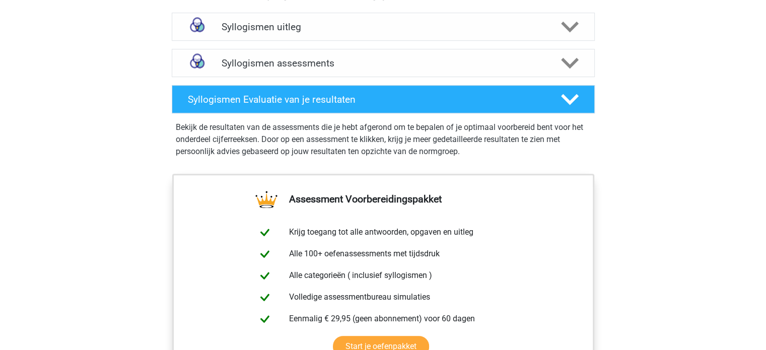
scroll to position [604, 0]
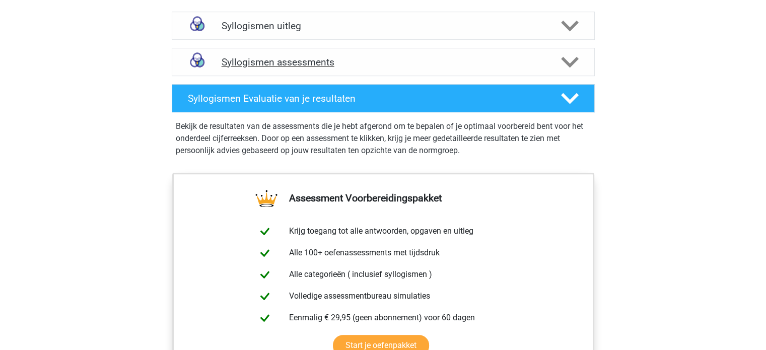
click at [564, 62] on icon at bounding box center [570, 62] width 18 height 18
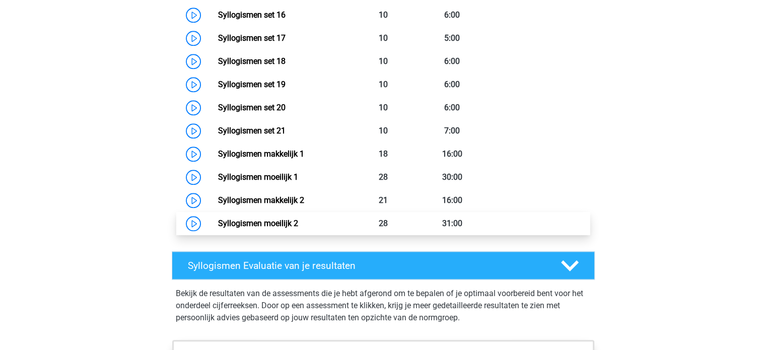
scroll to position [1107, 0]
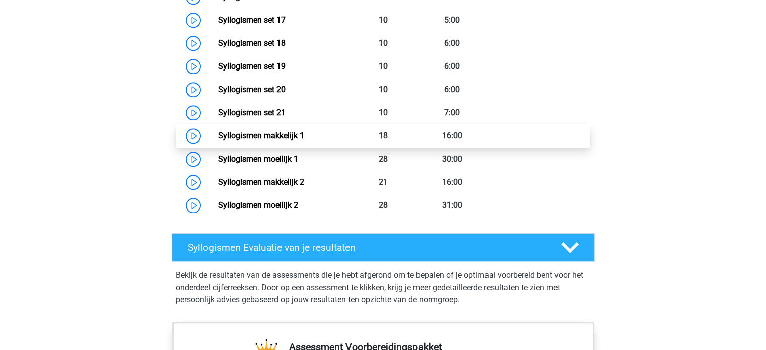
click at [273, 132] on link "Syllogismen makkelijk 1" at bounding box center [261, 136] width 86 height 10
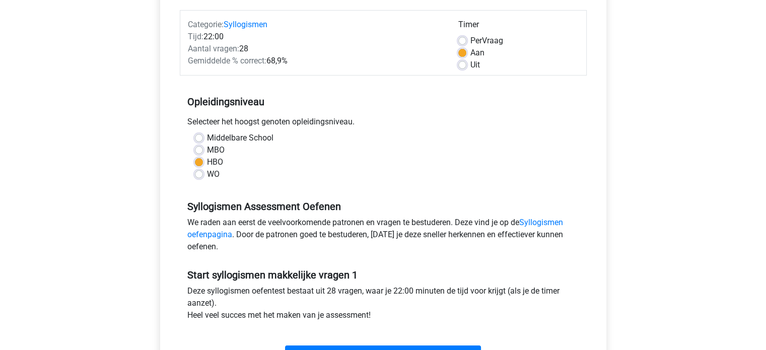
scroll to position [151, 0]
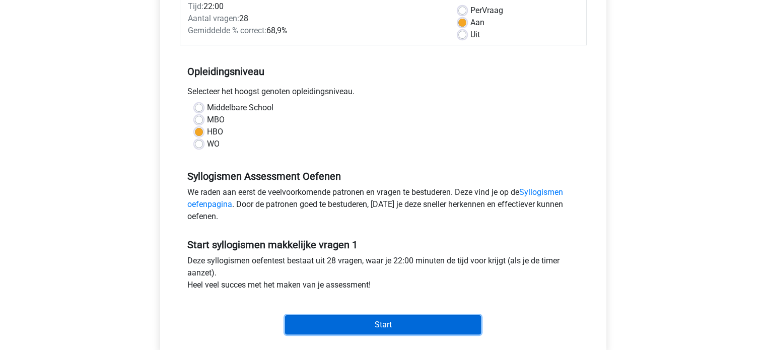
click at [369, 317] on input "Start" at bounding box center [383, 324] width 196 height 19
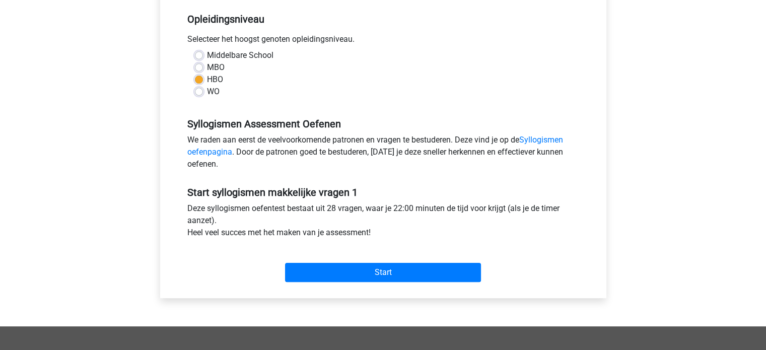
scroll to position [201, 0]
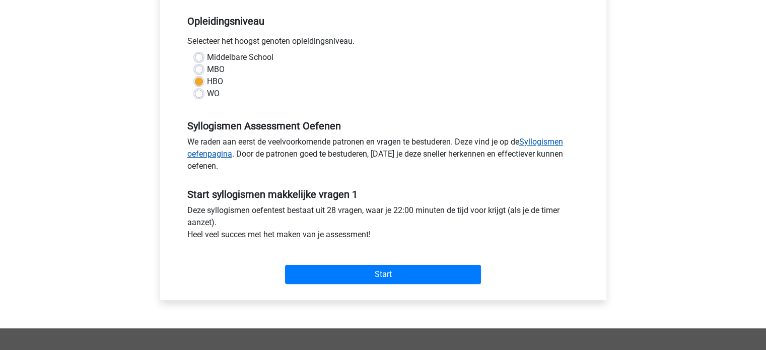
click at [548, 140] on link "Syllogismen oefenpagina" at bounding box center [375, 148] width 376 height 22
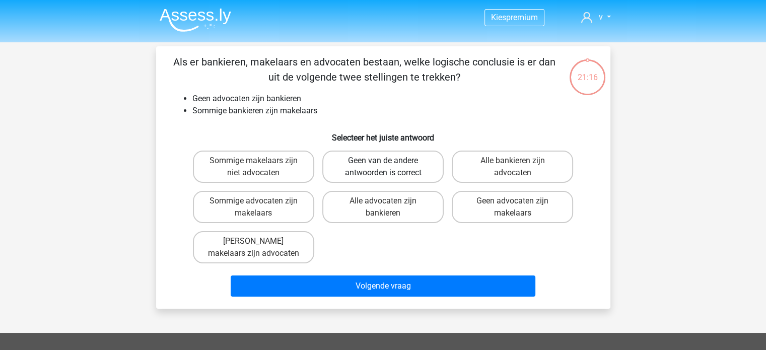
click at [397, 171] on label "Geen van de andere antwoorden is correct" at bounding box center [382, 167] width 121 height 32
click at [389, 167] on input "Geen van de andere antwoorden is correct" at bounding box center [386, 164] width 7 height 7
radio input "true"
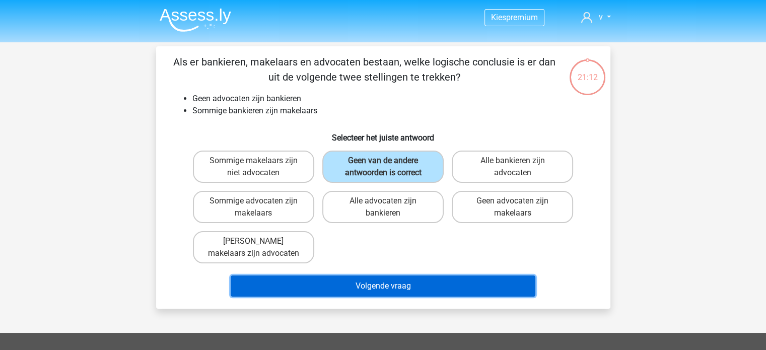
click at [390, 288] on button "Volgende vraag" at bounding box center [383, 285] width 305 height 21
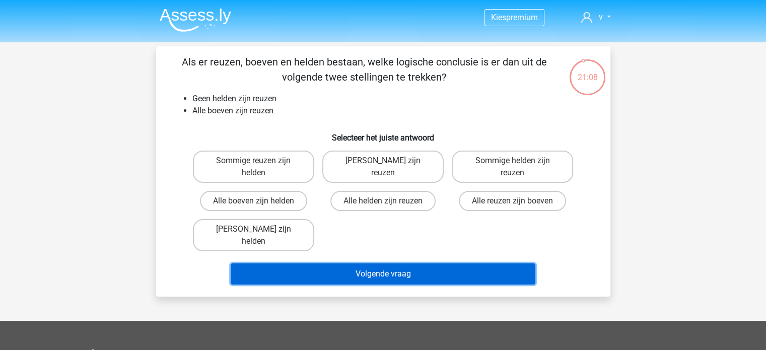
click at [396, 263] on button "Volgende vraag" at bounding box center [383, 273] width 305 height 21
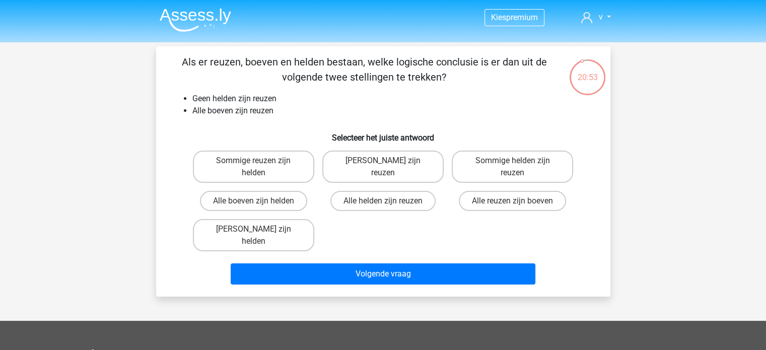
click at [481, 110] on li "Alle boeven zijn reuzen" at bounding box center [393, 111] width 402 height 12
click at [508, 203] on label "Alle reuzen zijn boeven" at bounding box center [512, 201] width 107 height 20
click at [512, 203] on input "Alle reuzen zijn boeven" at bounding box center [515, 204] width 7 height 7
radio input "true"
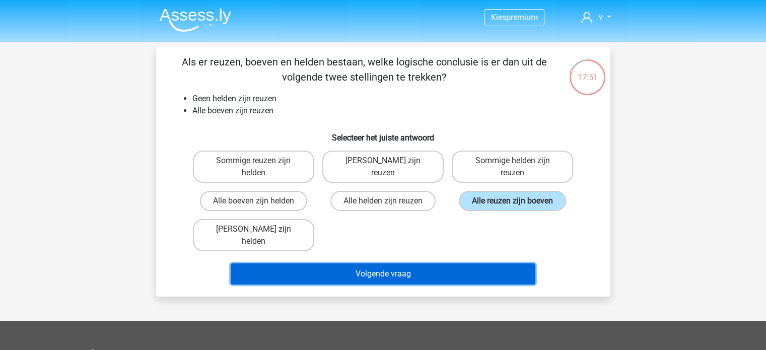
click at [432, 263] on button "Volgende vraag" at bounding box center [383, 273] width 305 height 21
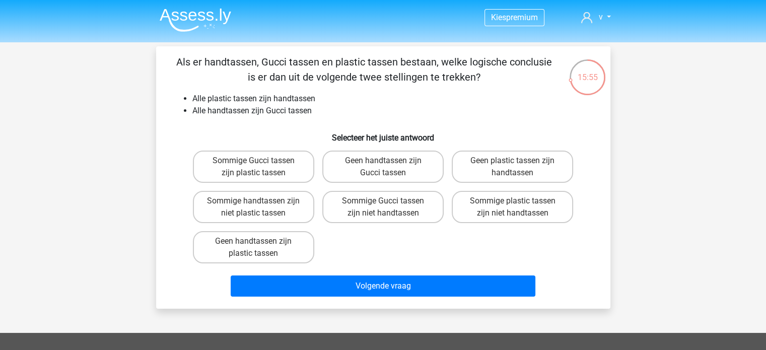
drag, startPoint x: 538, startPoint y: 105, endPoint x: 544, endPoint y: 107, distance: 5.7
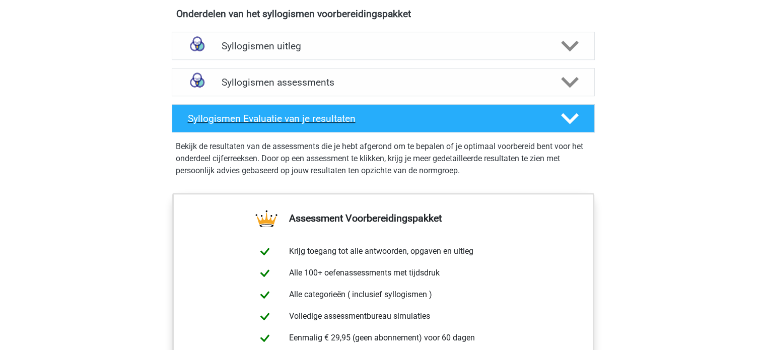
scroll to position [554, 0]
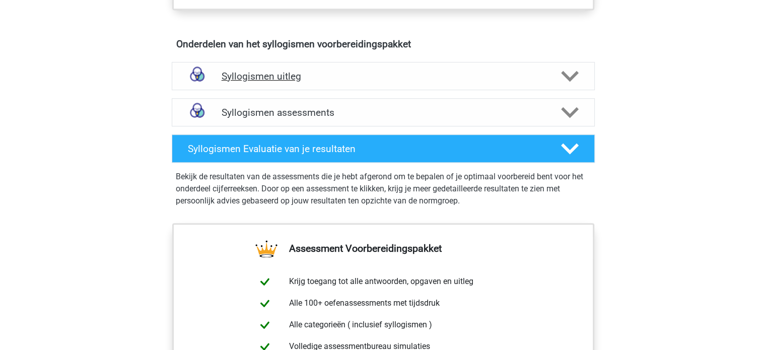
click at [571, 76] on polygon at bounding box center [570, 75] width 18 height 11
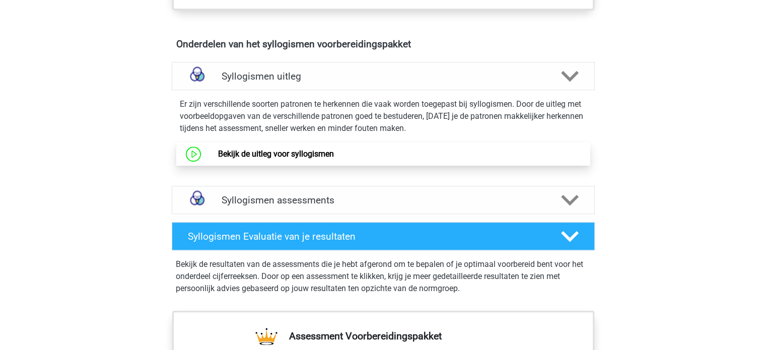
click at [324, 157] on link "Bekijk de uitleg voor syllogismen" at bounding box center [276, 154] width 116 height 10
